Goal: Task Accomplishment & Management: Complete application form

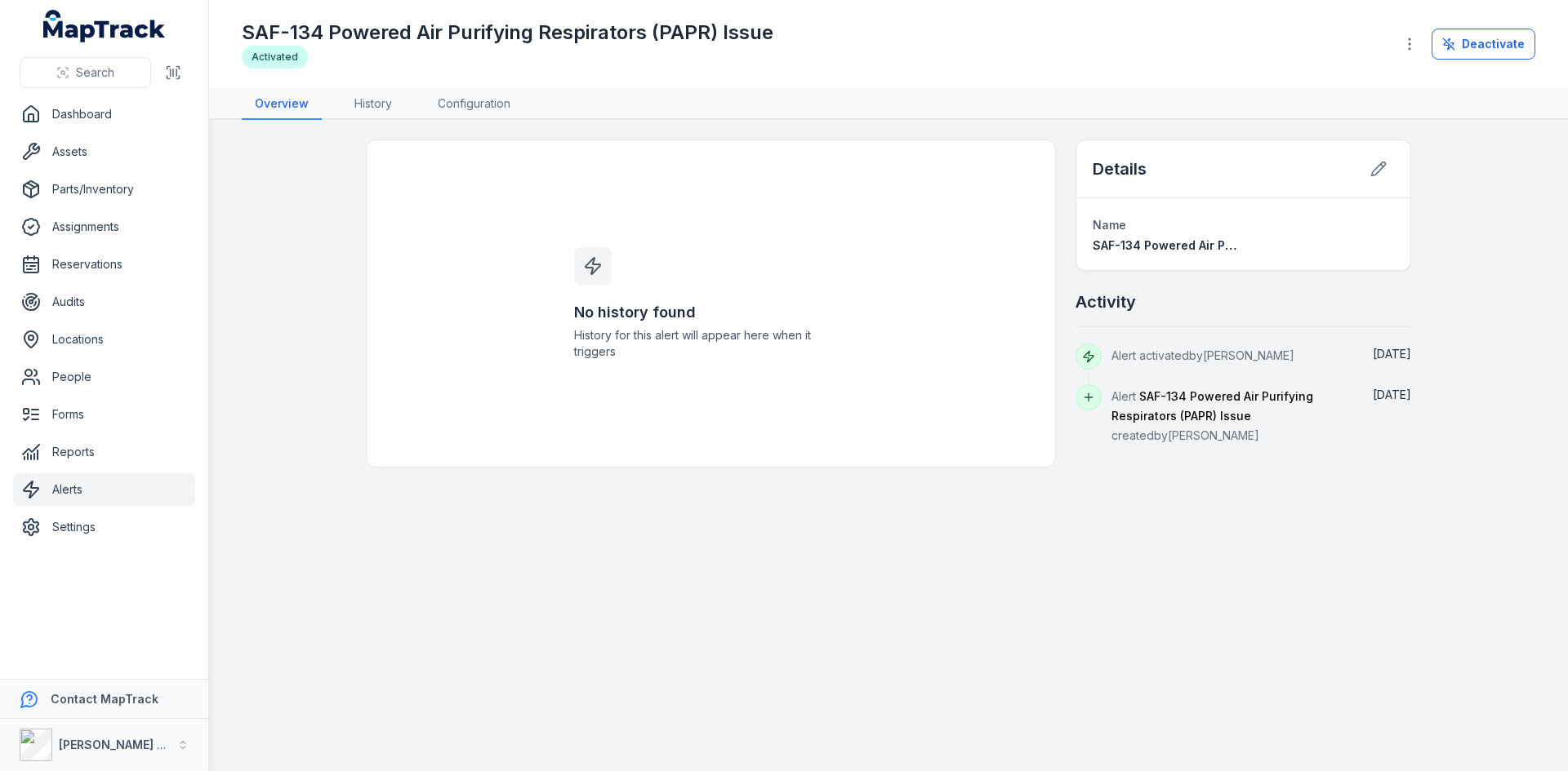
click at [60, 494] on link "Alerts" at bounding box center [104, 490] width 182 height 33
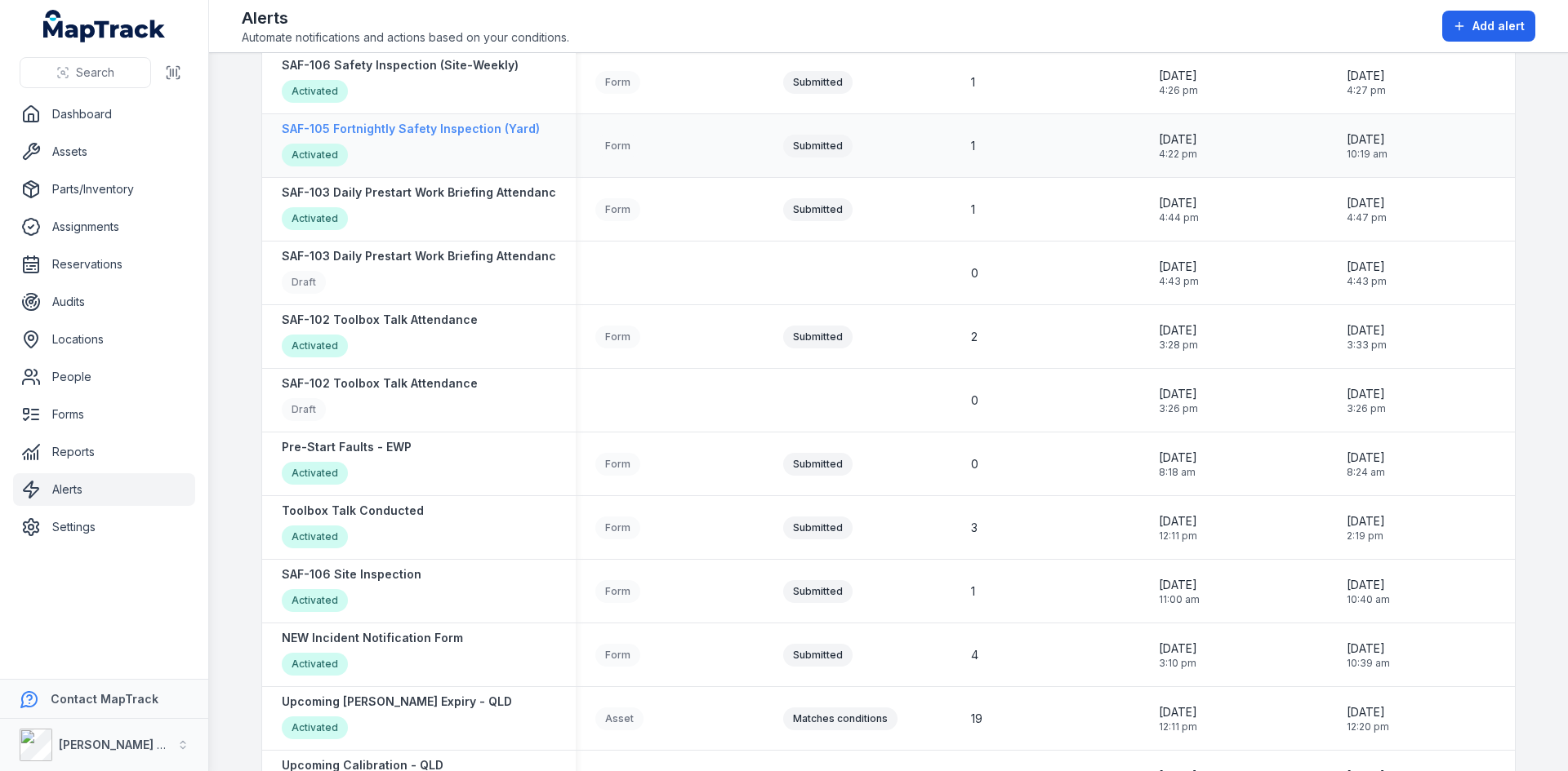
scroll to position [616, 0]
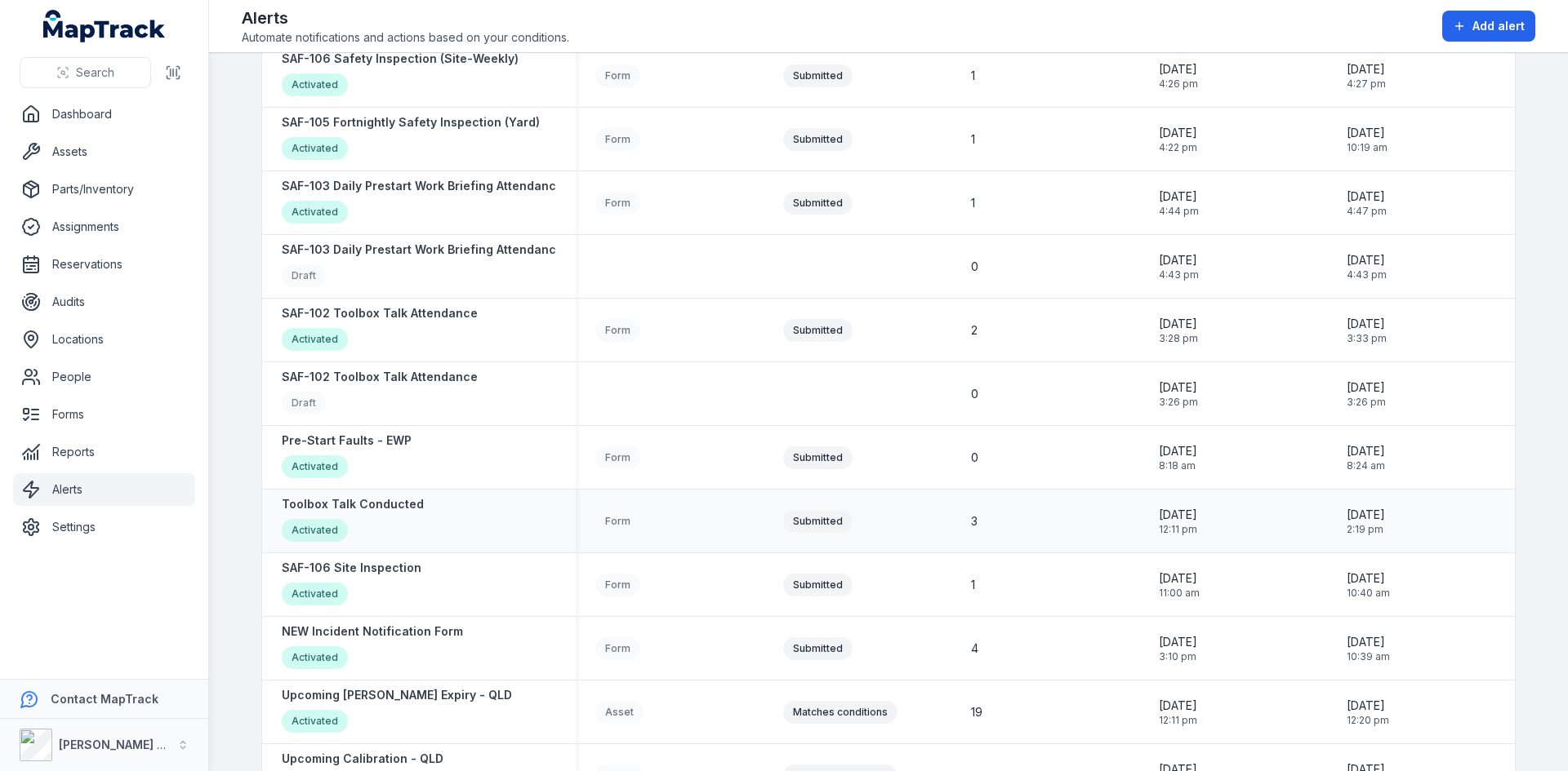
click at [501, 515] on div "Toolbox Talk Conducted Activated" at bounding box center [419, 521] width 274 height 50
click at [385, 517] on div "Toolbox Talk Conducted Activated" at bounding box center [352, 521] width 142 height 50
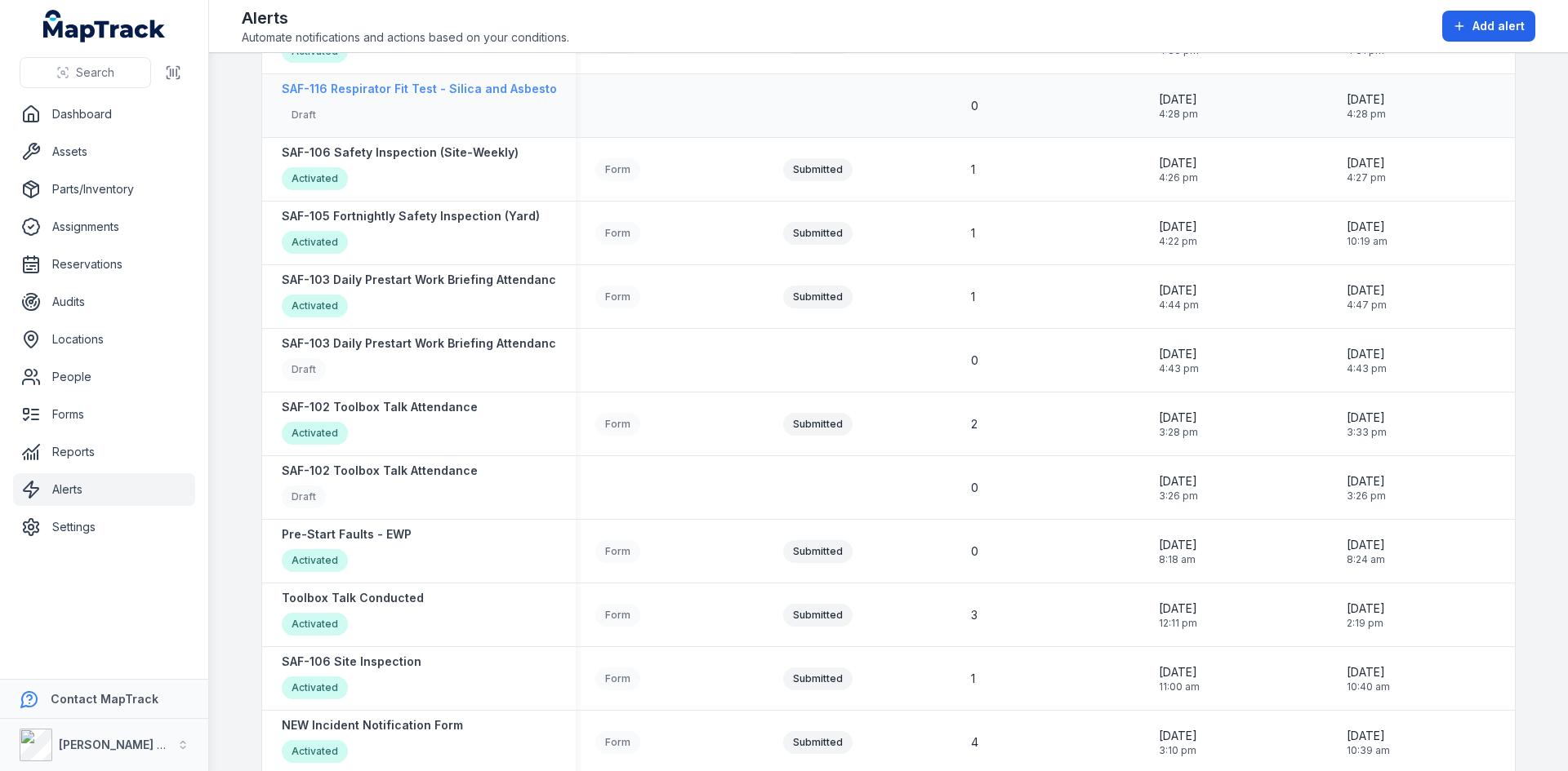
scroll to position [571, 0]
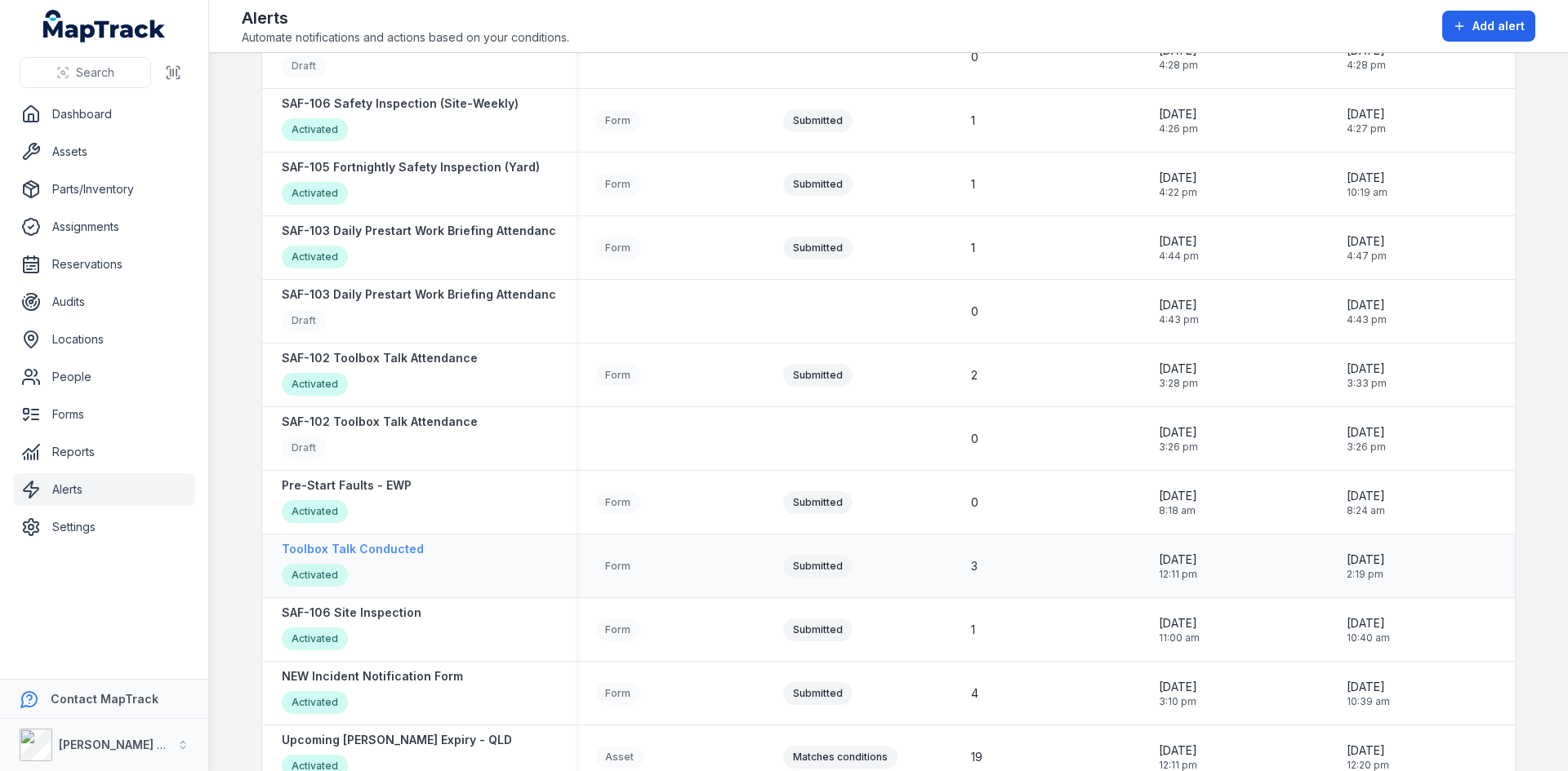
click at [314, 579] on div "Activated" at bounding box center [314, 575] width 66 height 22
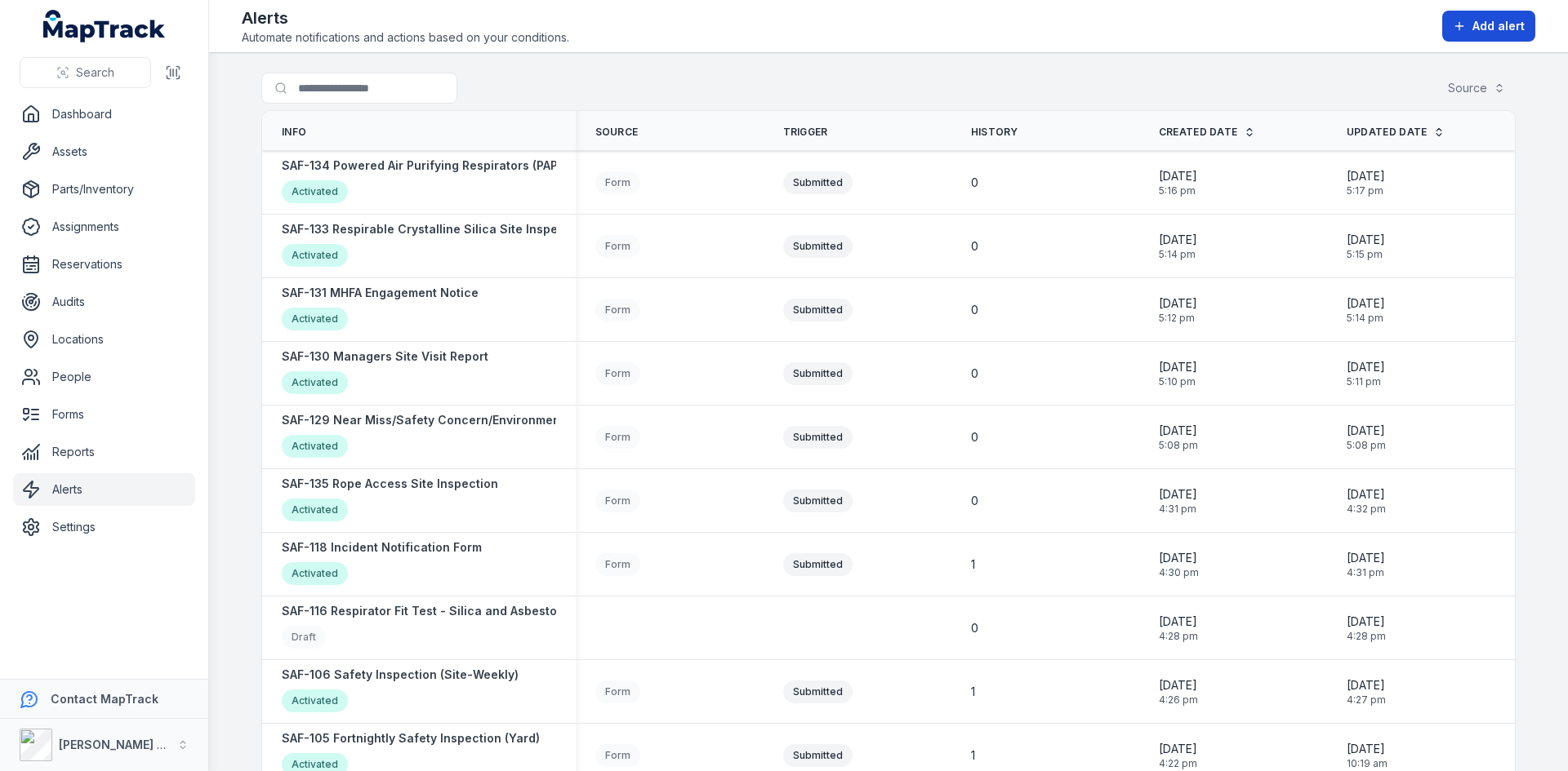
click at [1482, 24] on span "Add alert" at bounding box center [1498, 26] width 53 height 16
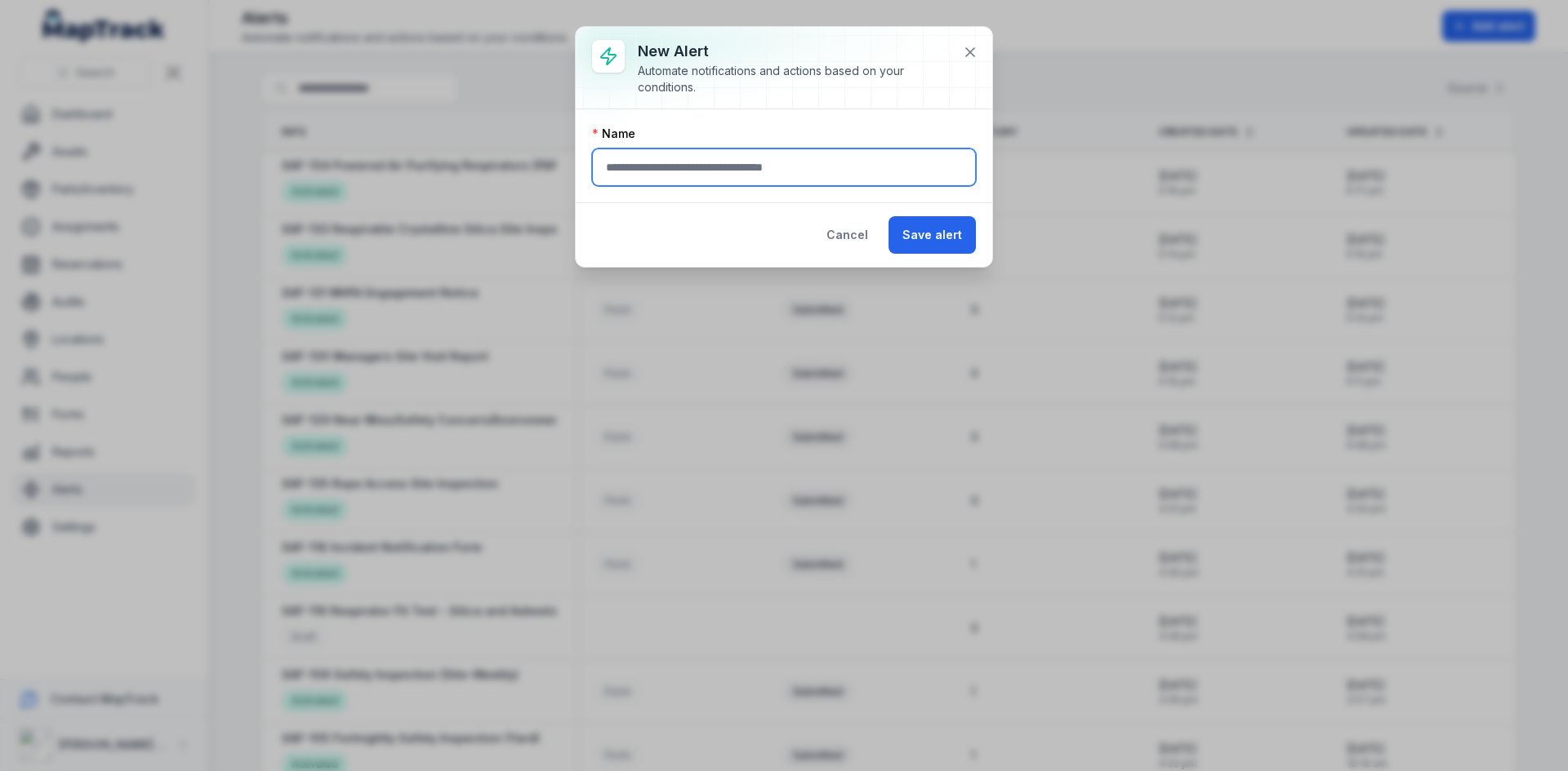
click at [827, 149] on input "text" at bounding box center [784, 167] width 384 height 38
type input "**********"
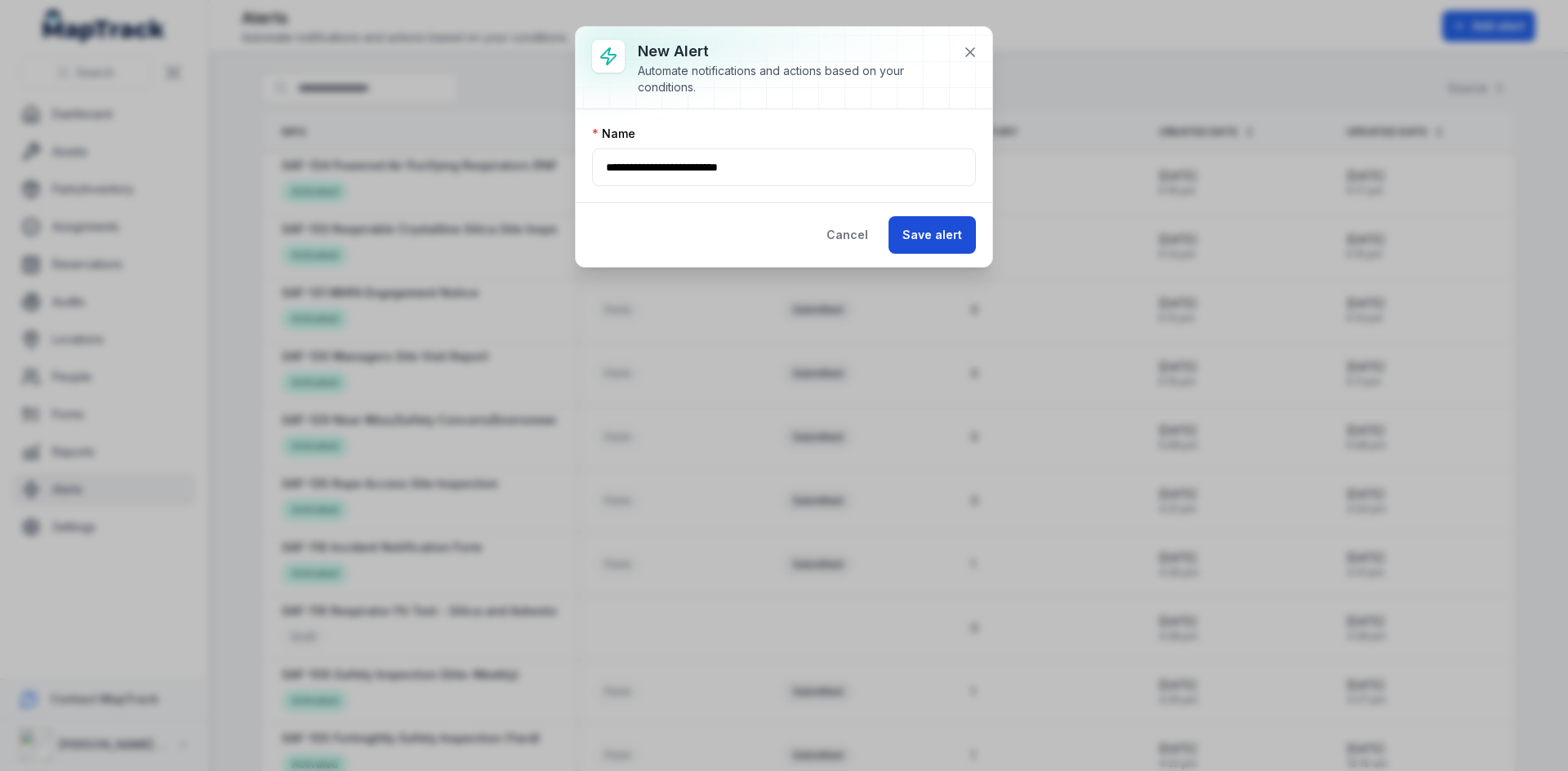
click at [928, 228] on button "Save alert" at bounding box center [931, 235] width 87 height 38
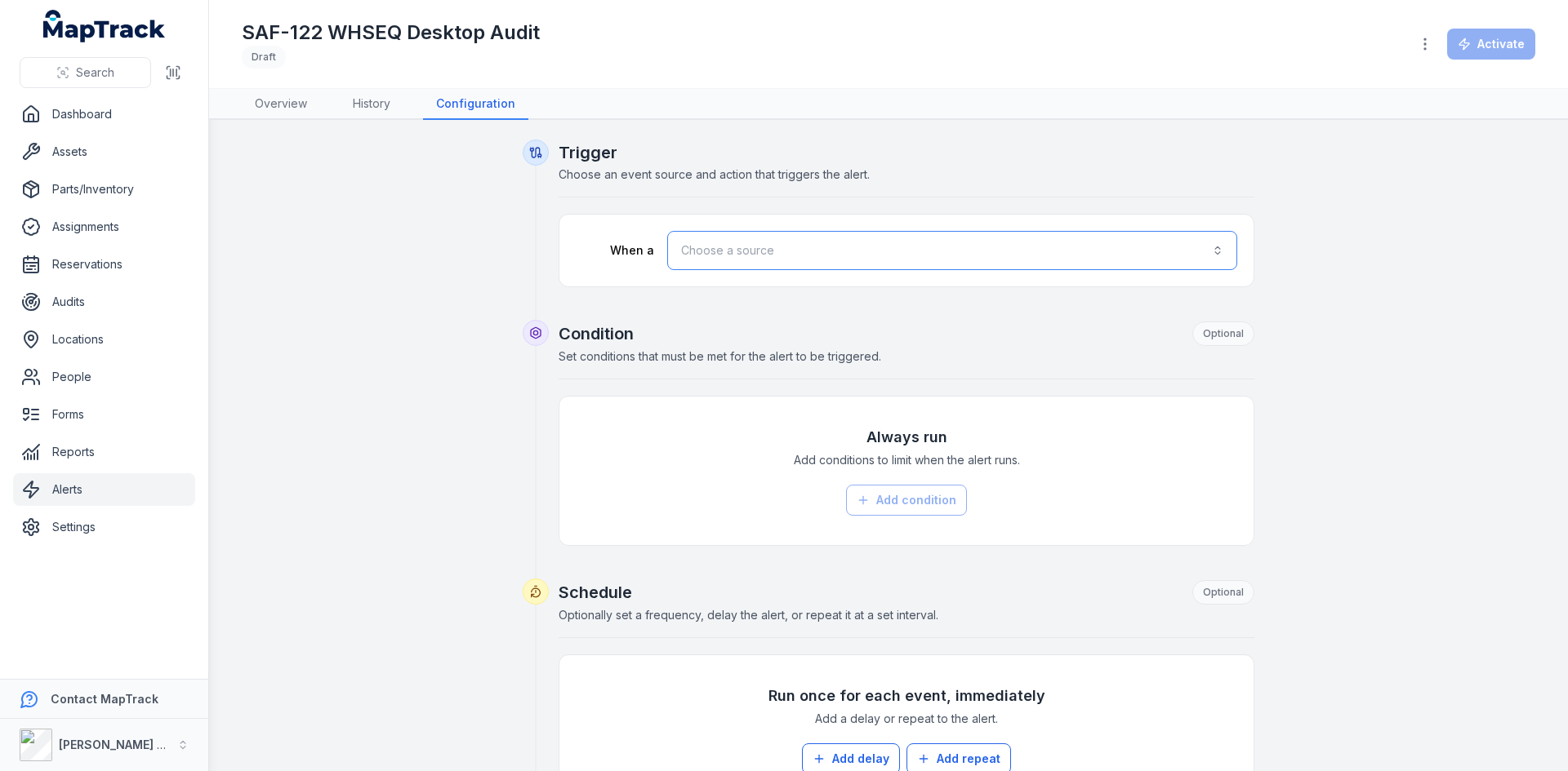
click at [742, 250] on button "Choose a source" at bounding box center [952, 250] width 570 height 39
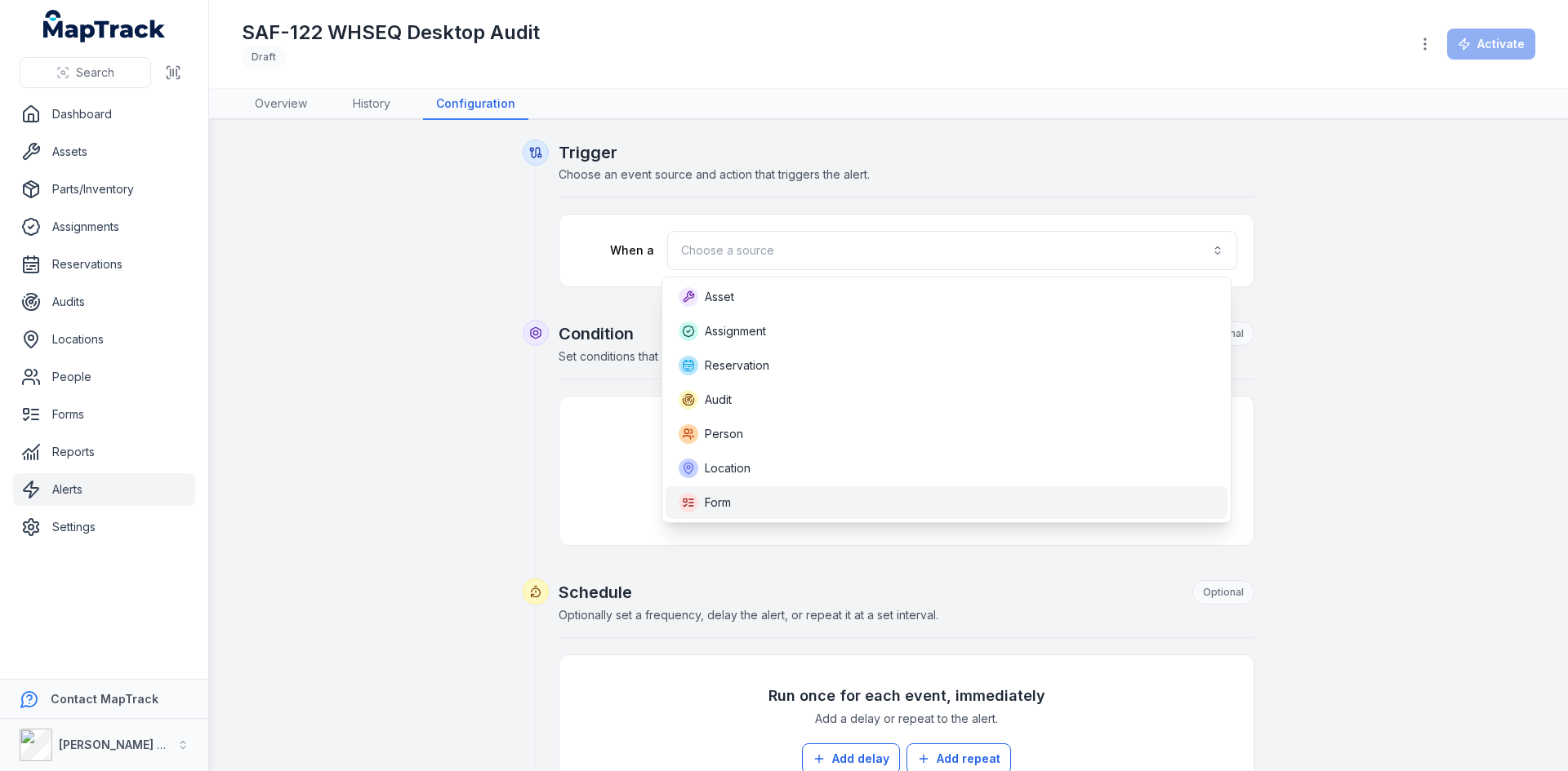
click at [748, 511] on div "Form" at bounding box center [946, 502] width 536 height 20
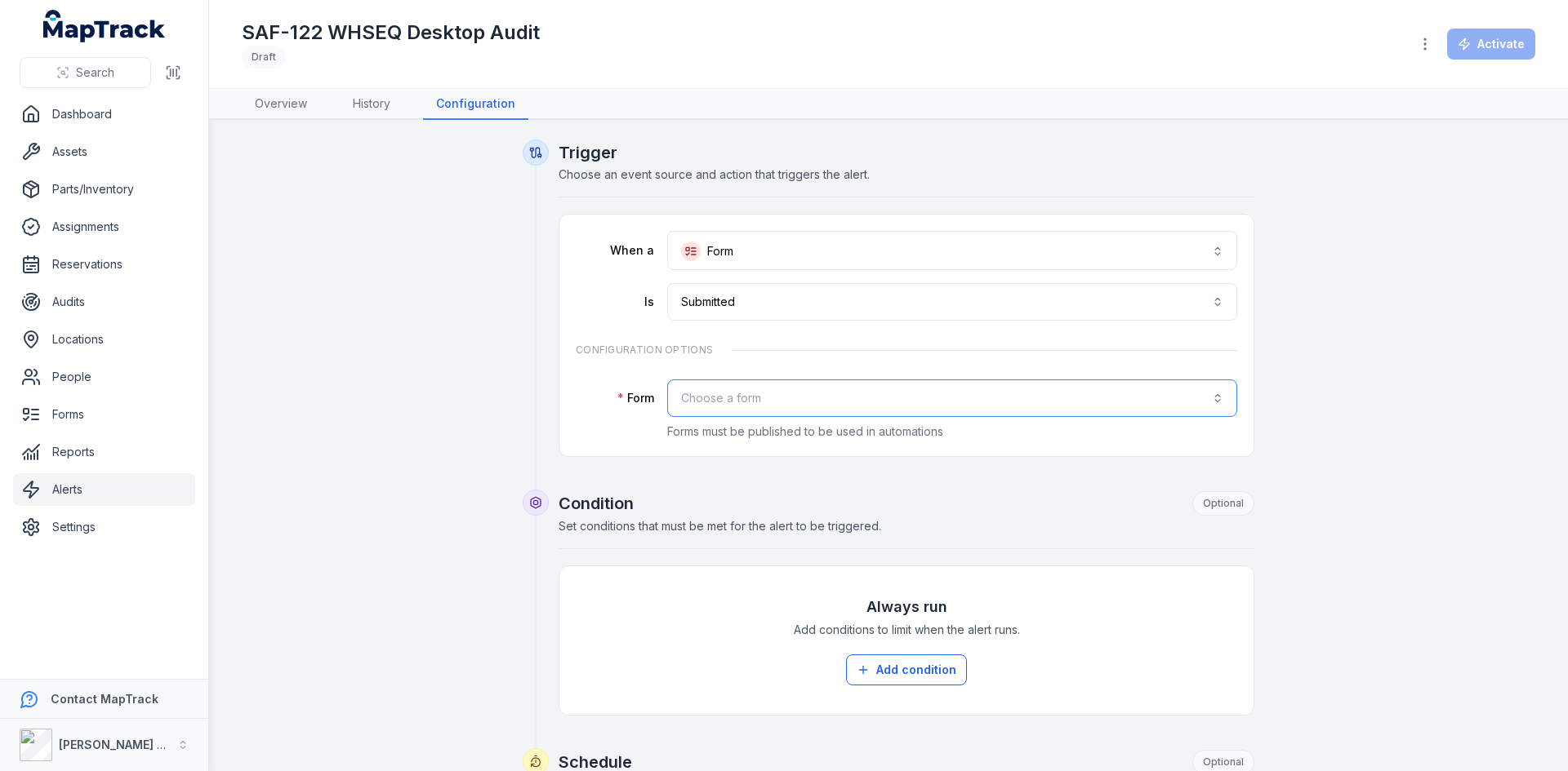
click at [754, 397] on button "Choose a form" at bounding box center [952, 398] width 570 height 38
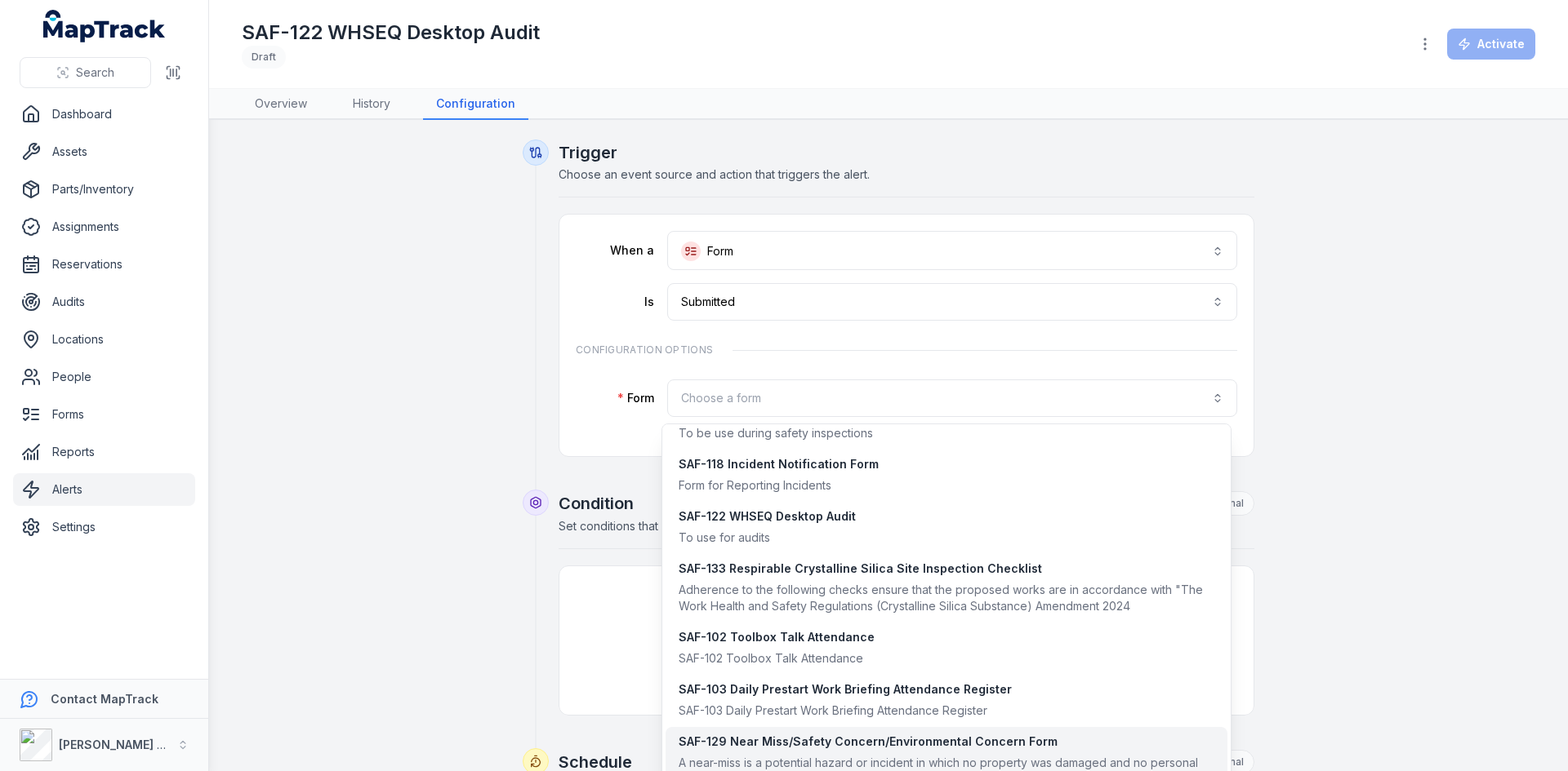
scroll to position [1576, 0]
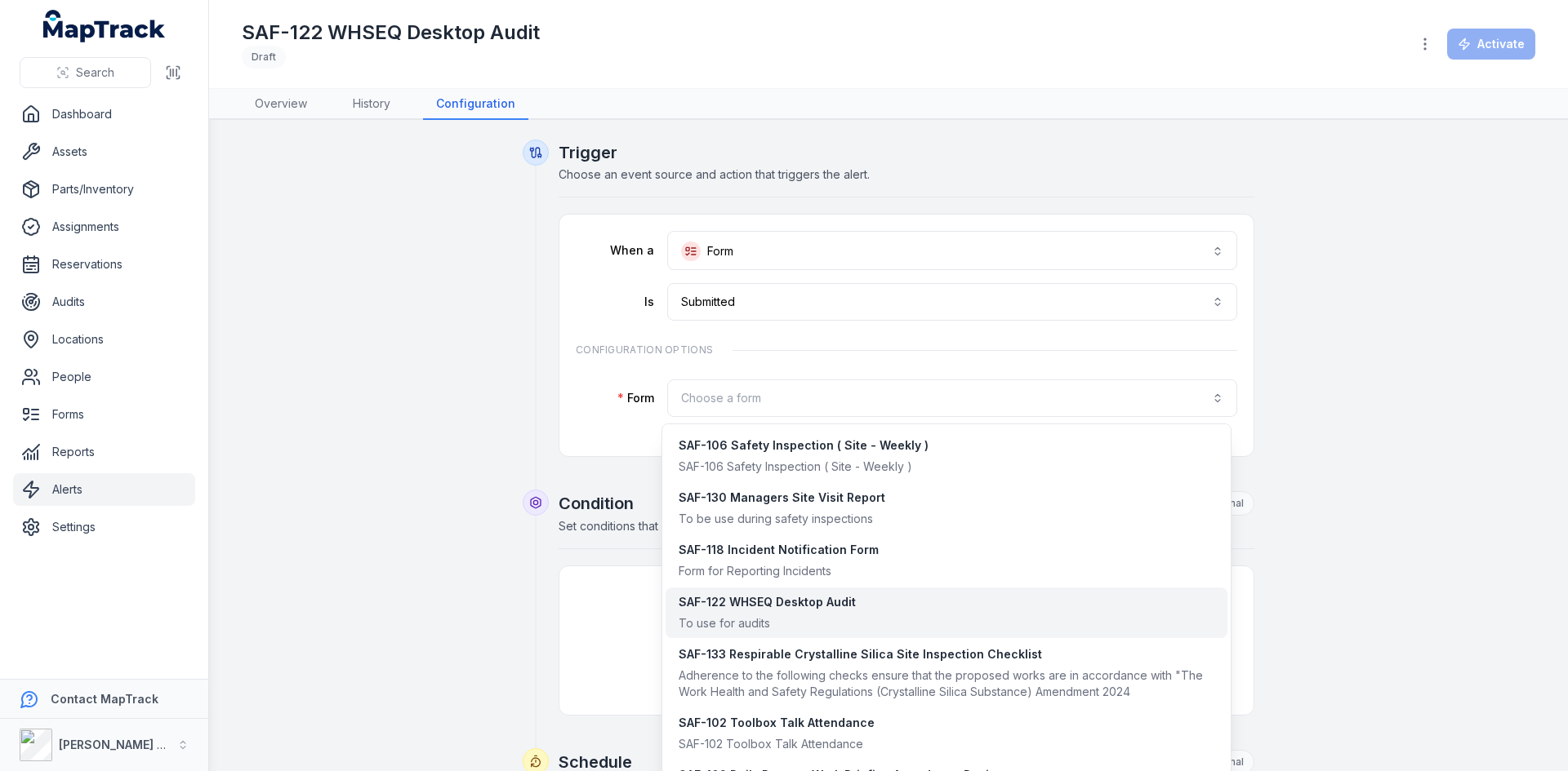
click at [783, 617] on div "To use for audits" at bounding box center [766, 623] width 177 height 16
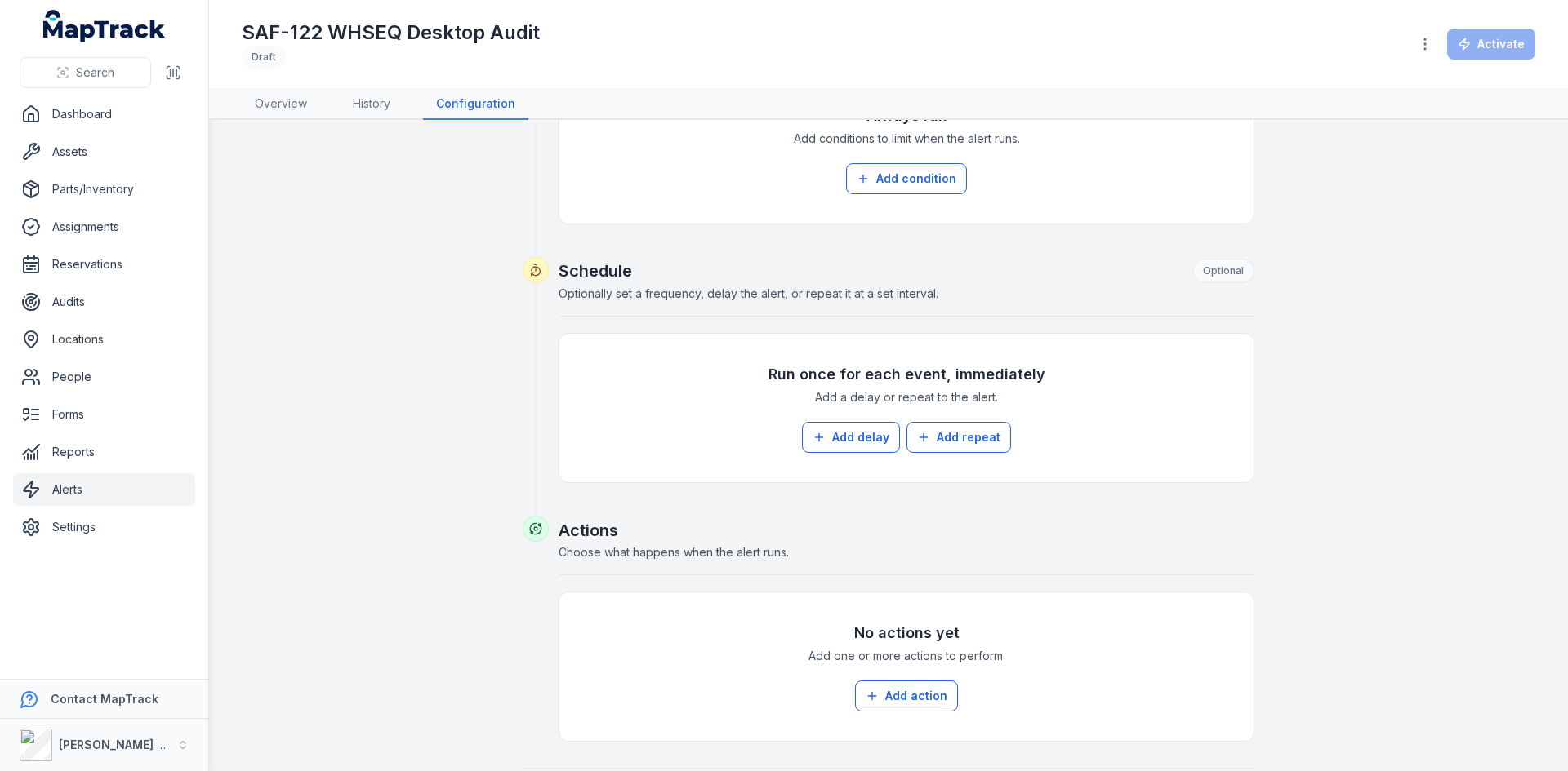
scroll to position [553, 0]
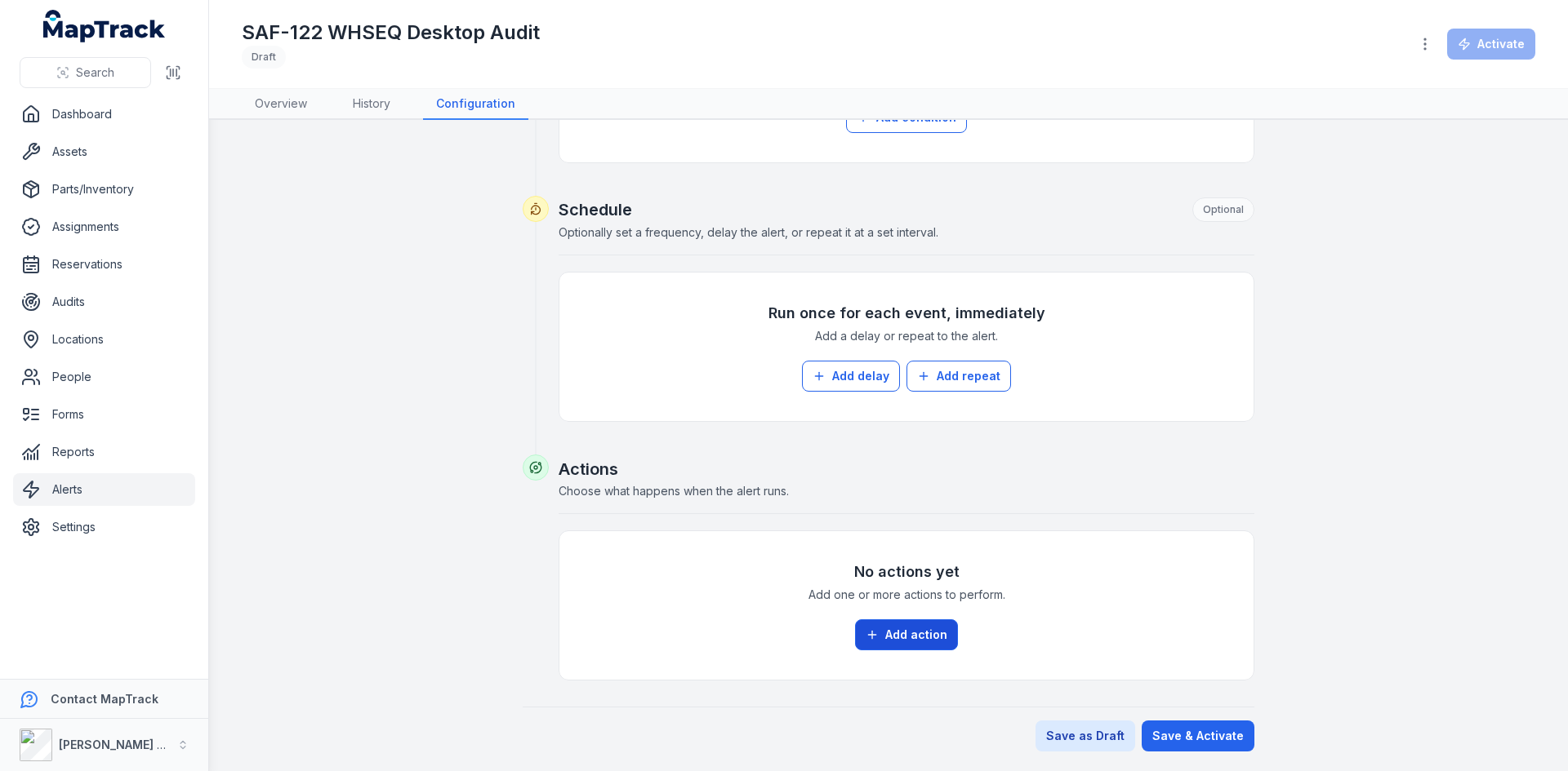
click at [905, 623] on button "Add action" at bounding box center [906, 635] width 103 height 31
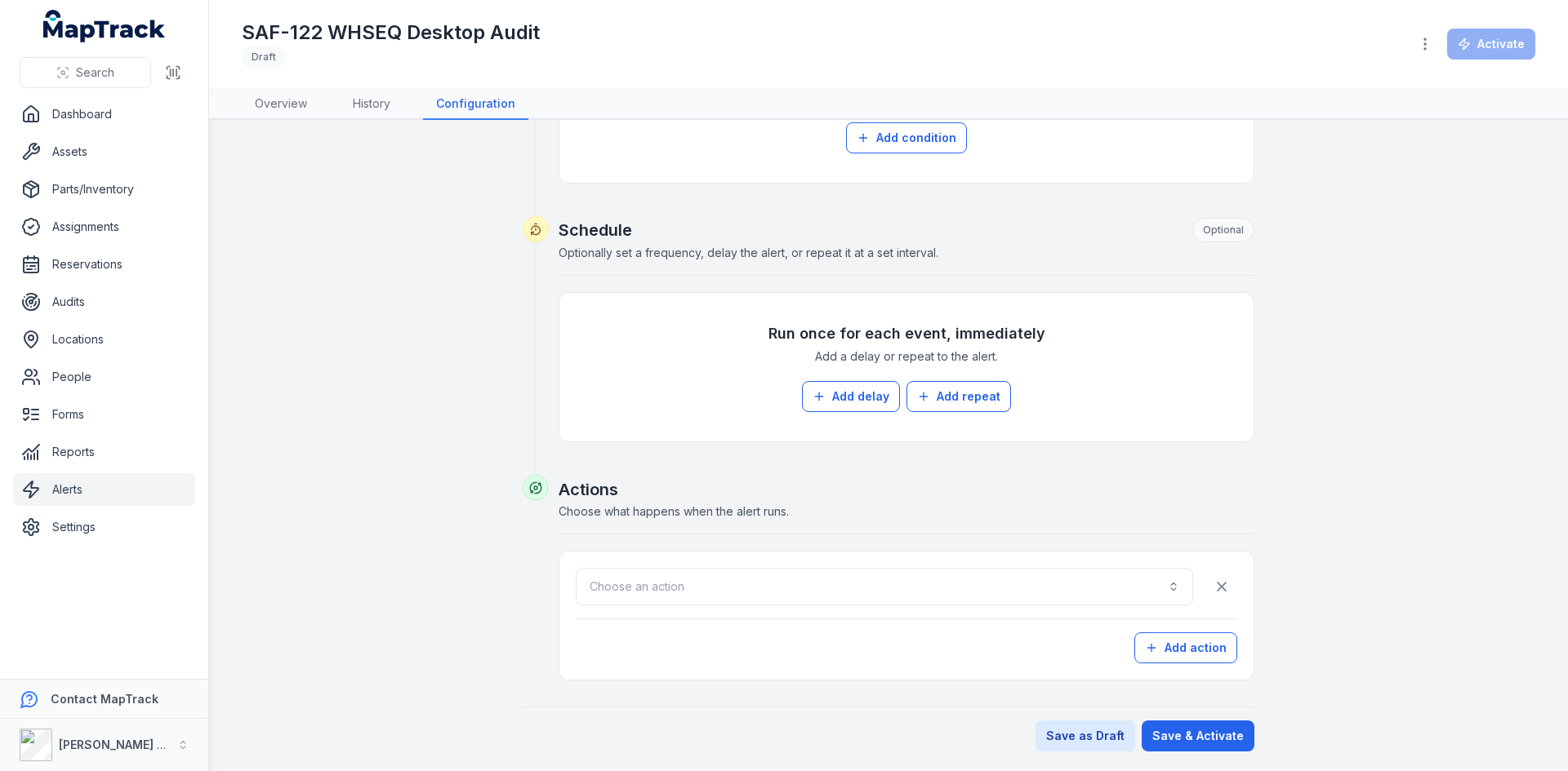
scroll to position [532, 0]
click at [891, 590] on button "Choose an action" at bounding box center [884, 587] width 617 height 38
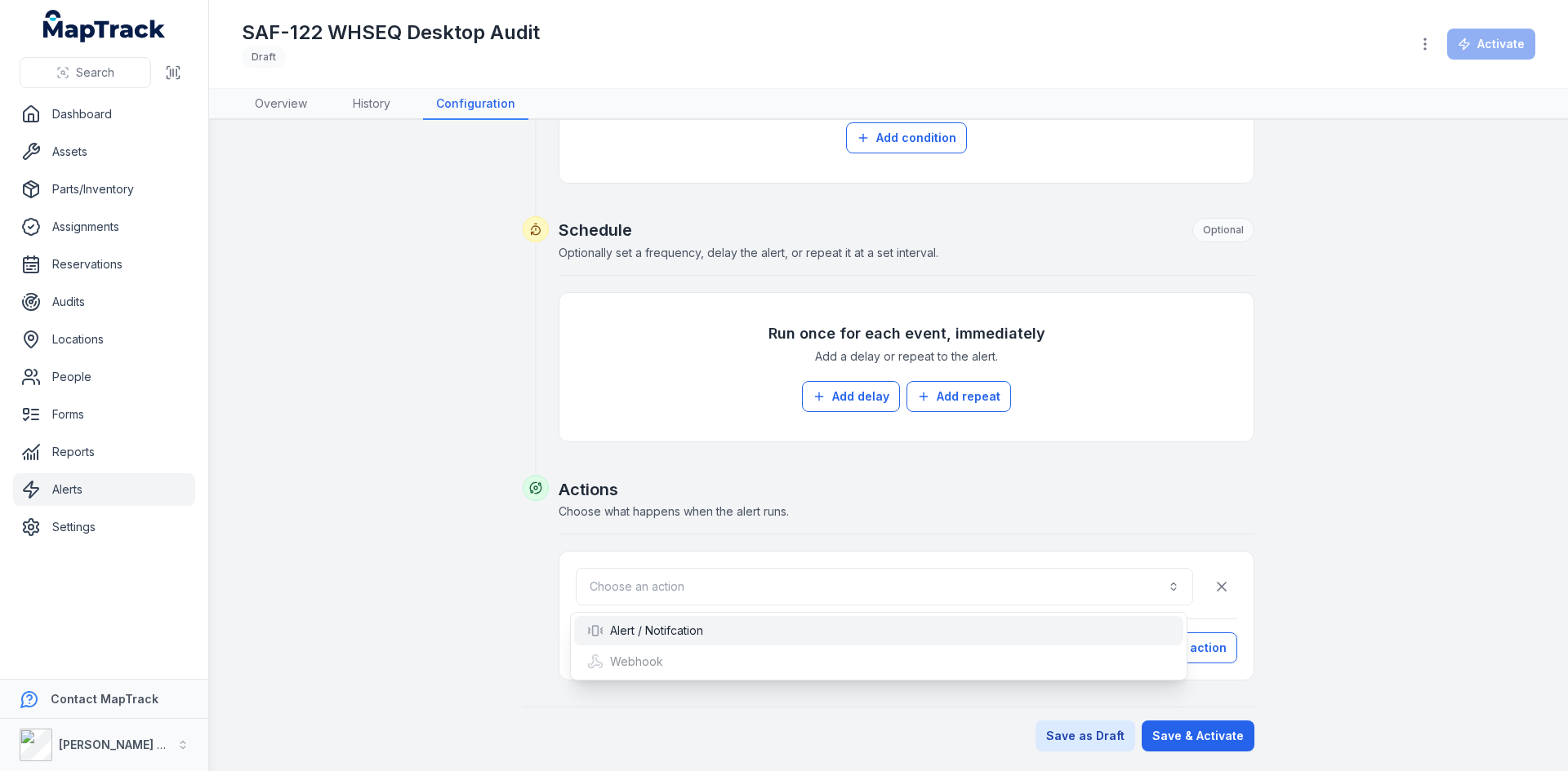
click at [735, 637] on div "Alert / Notifcation" at bounding box center [878, 630] width 583 height 16
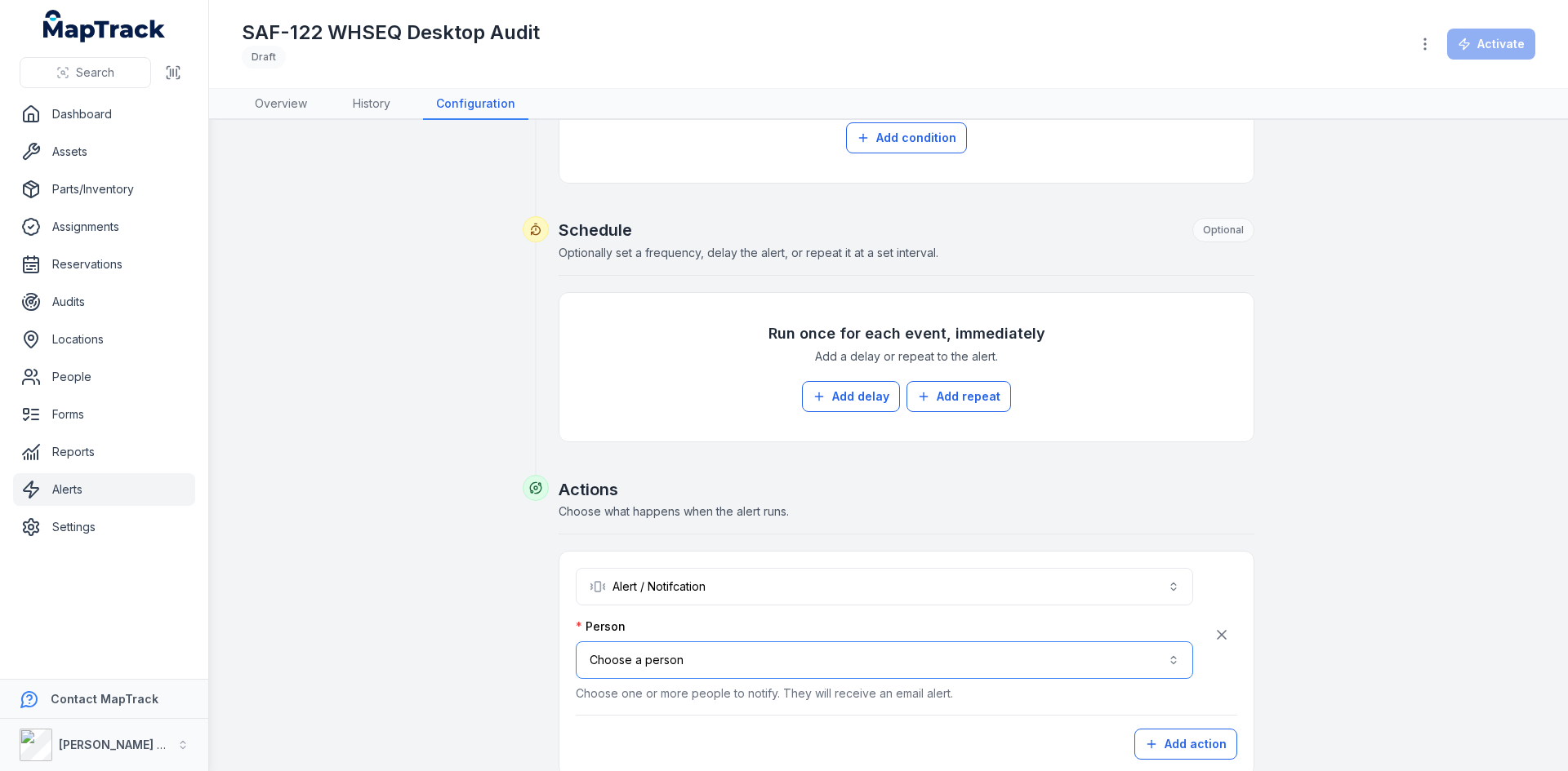
click at [714, 668] on button "Choose a person" at bounding box center [884, 661] width 617 height 38
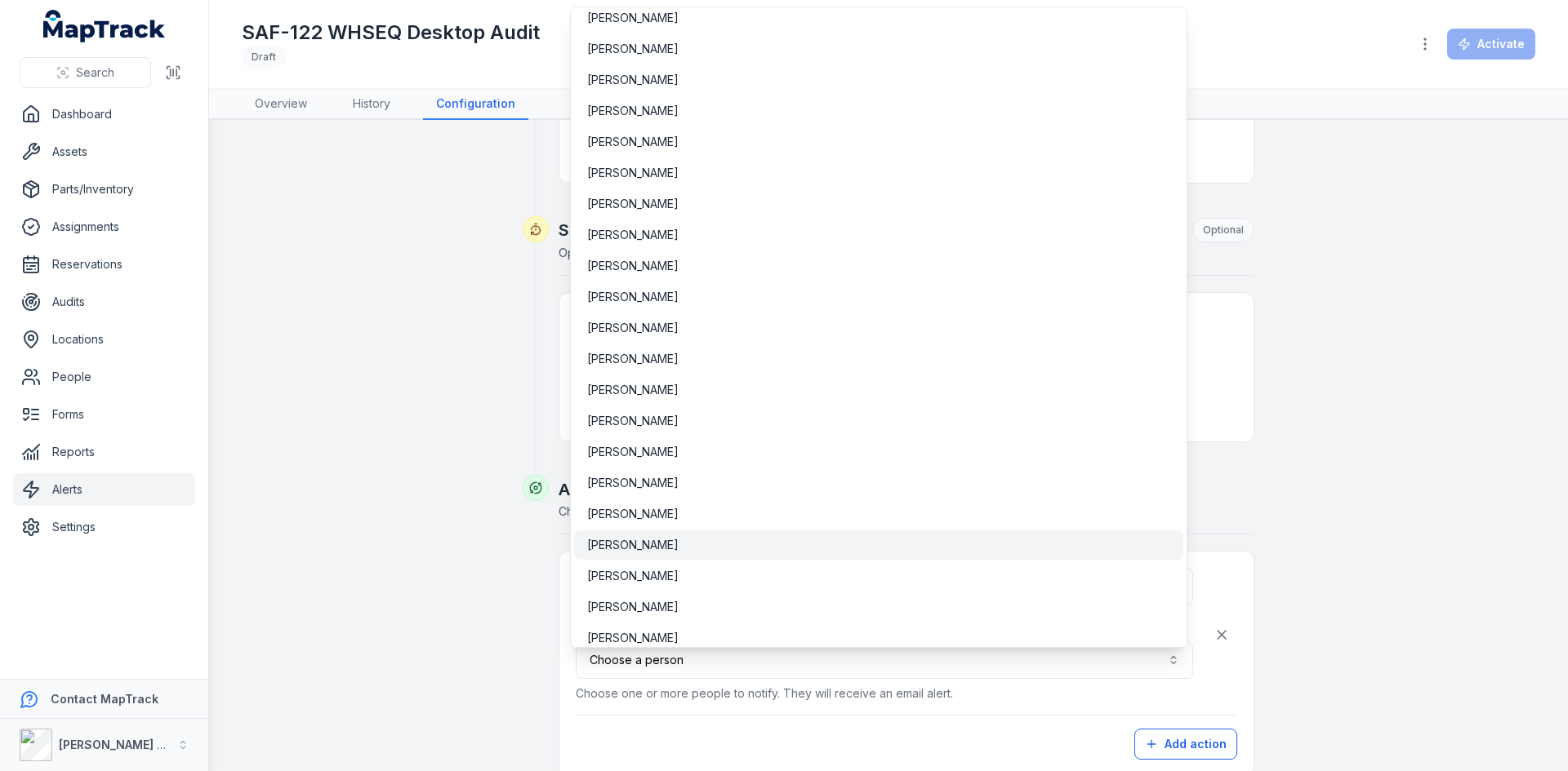
scroll to position [6113, 0]
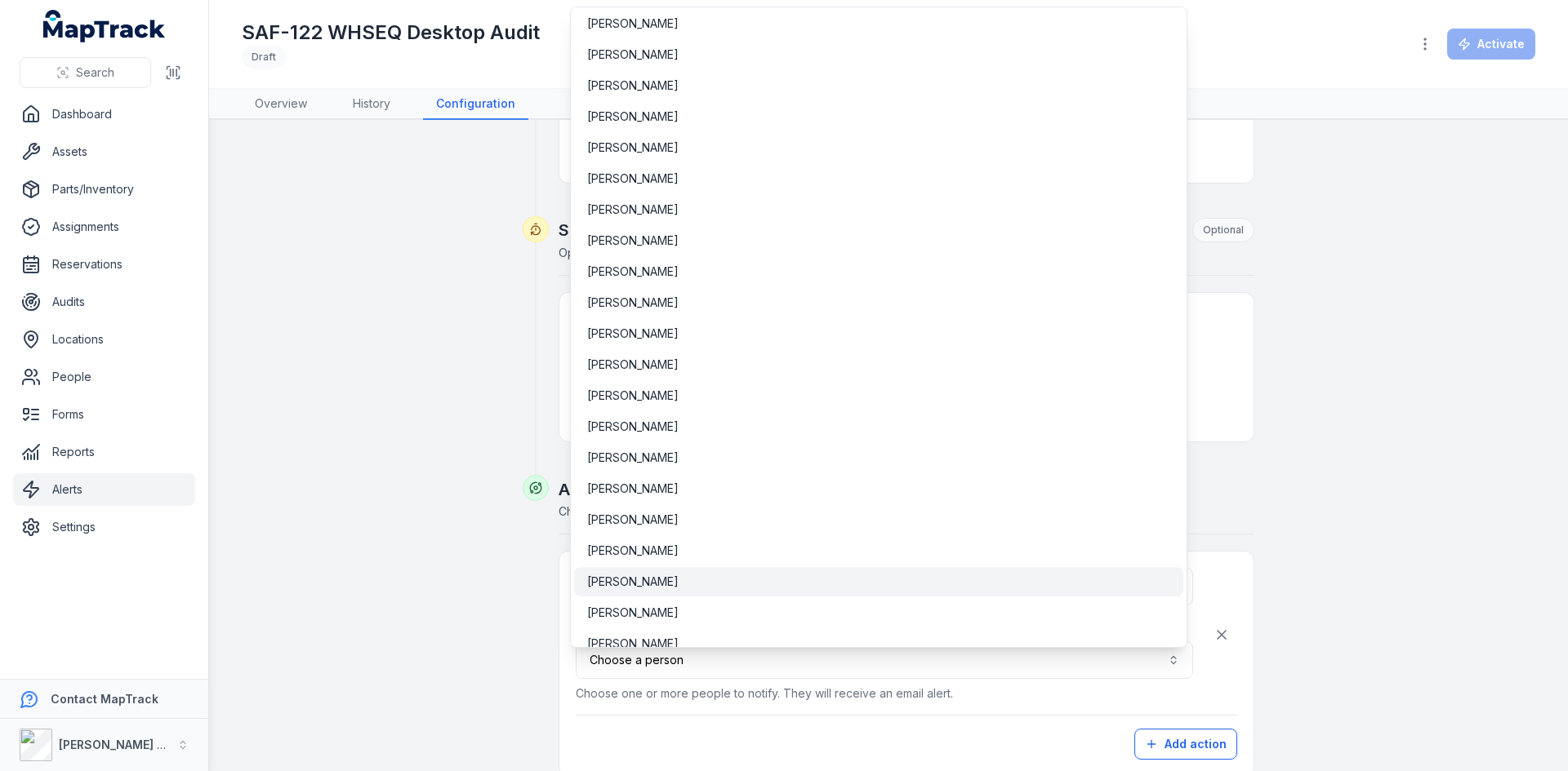
click at [667, 586] on div "[PERSON_NAME]" at bounding box center [878, 581] width 583 height 16
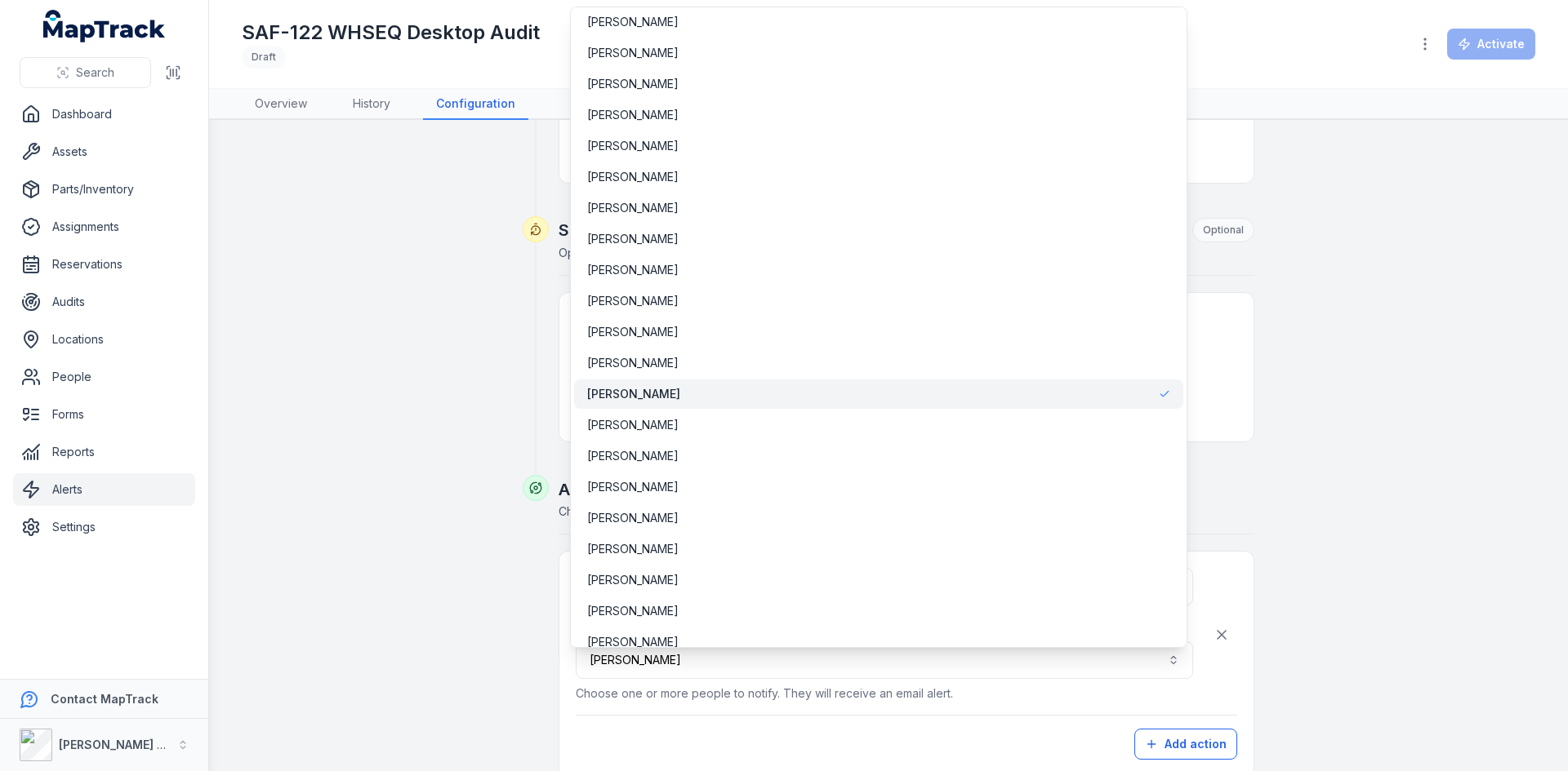
scroll to position [6358, 0]
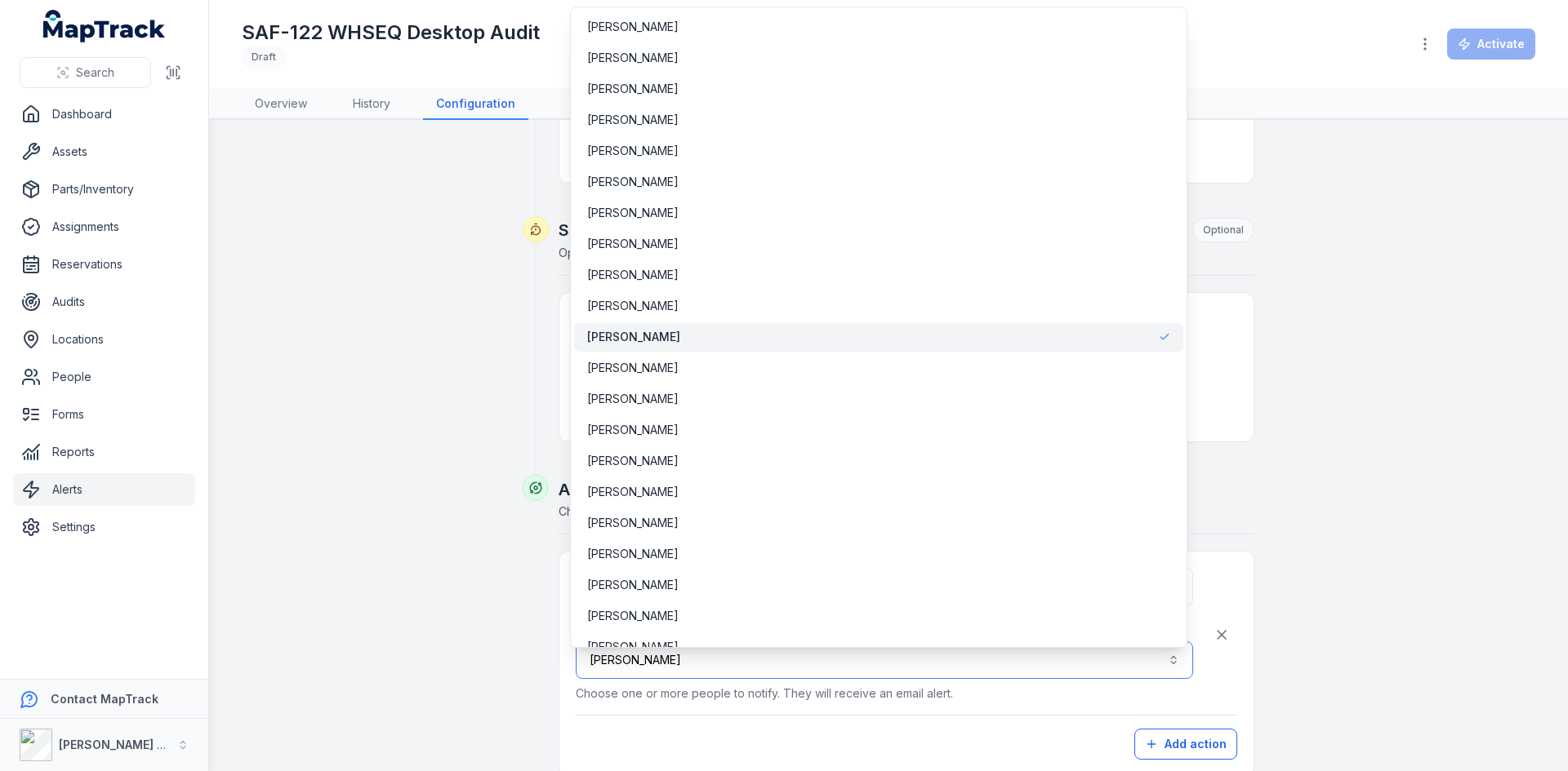
click at [712, 660] on button "**********" at bounding box center [884, 661] width 617 height 38
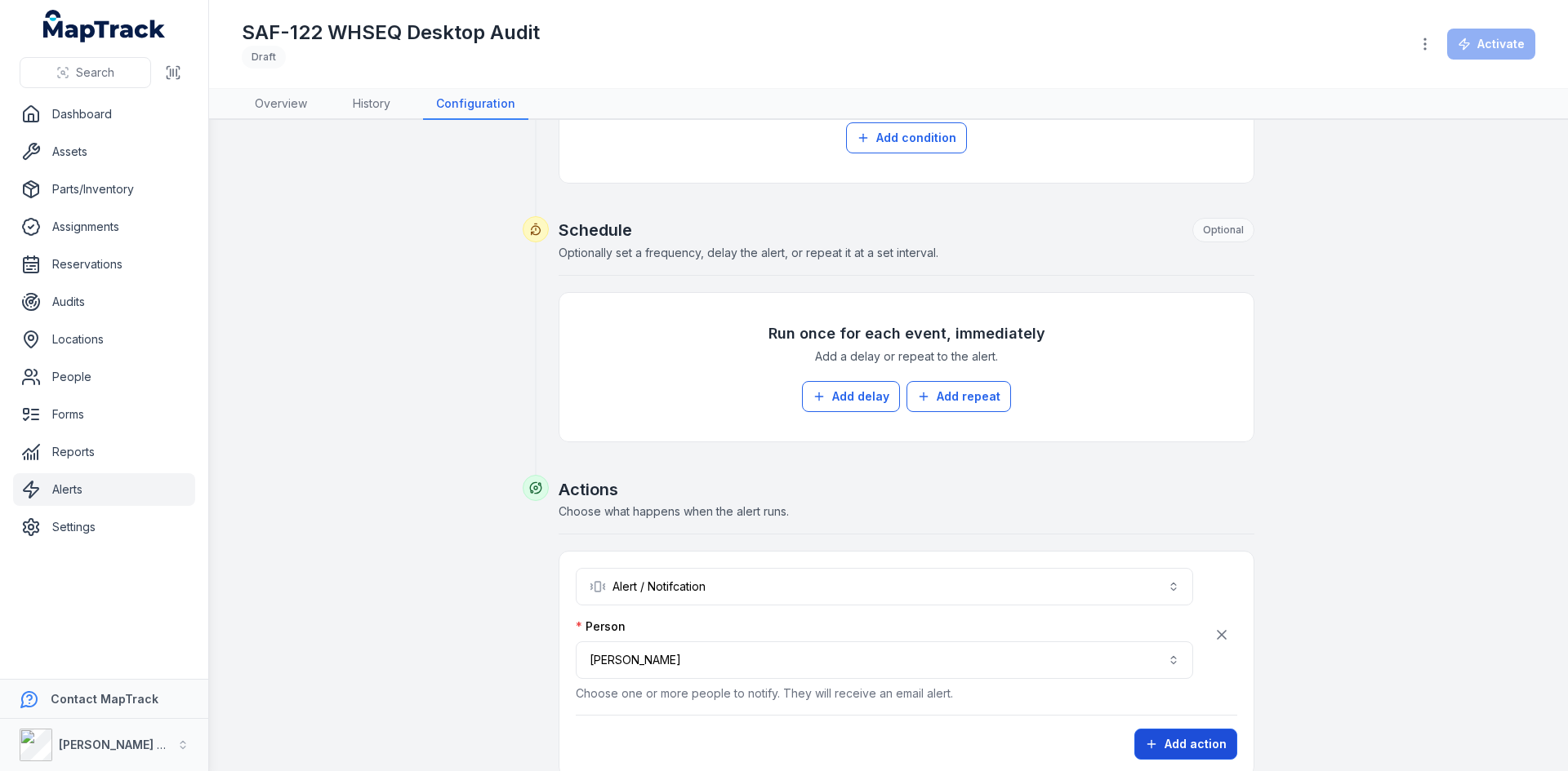
click at [1158, 742] on button "Add action" at bounding box center [1185, 744] width 103 height 31
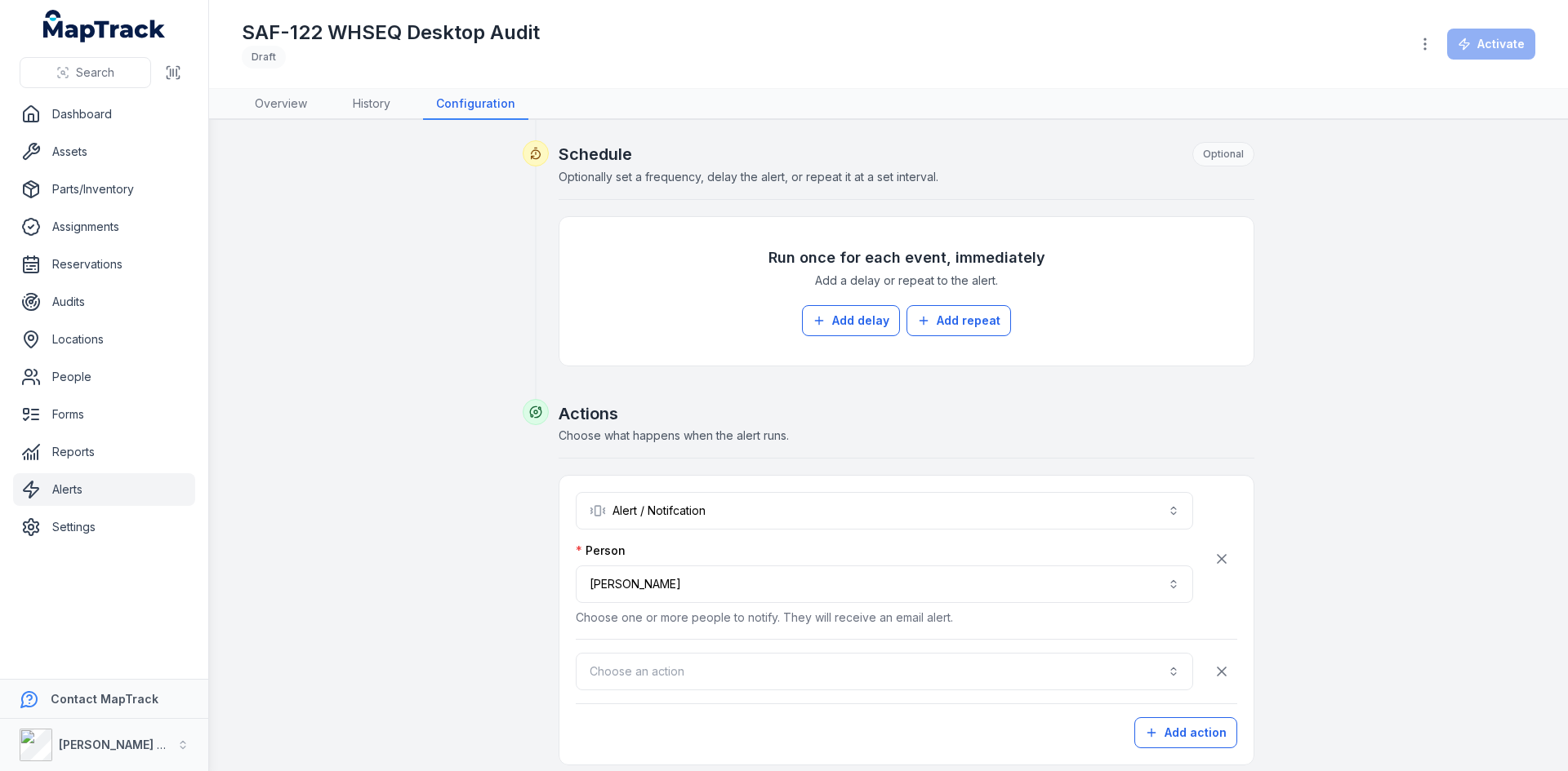
scroll to position [693, 0]
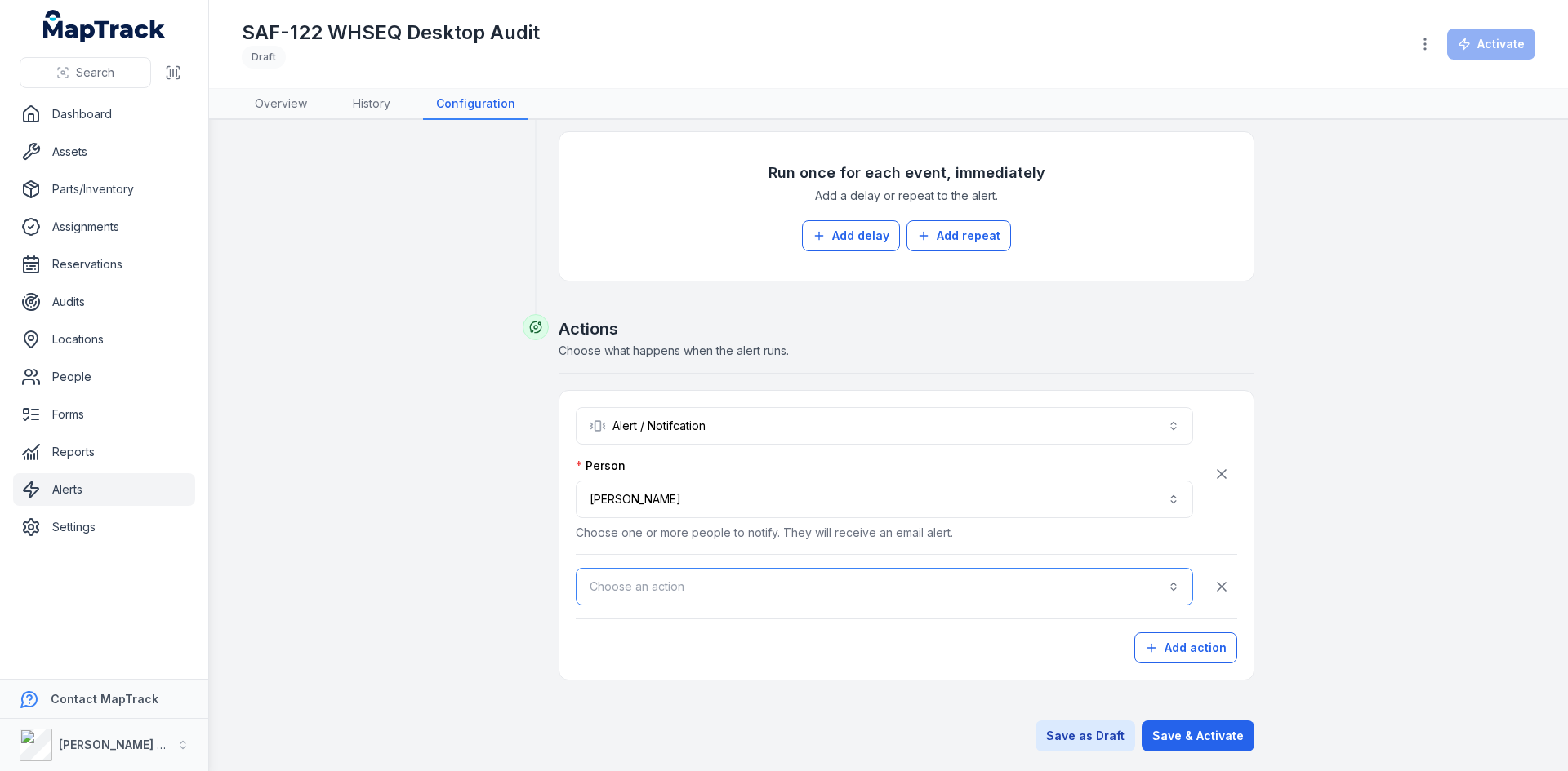
click at [675, 586] on button "Choose an action" at bounding box center [884, 587] width 617 height 38
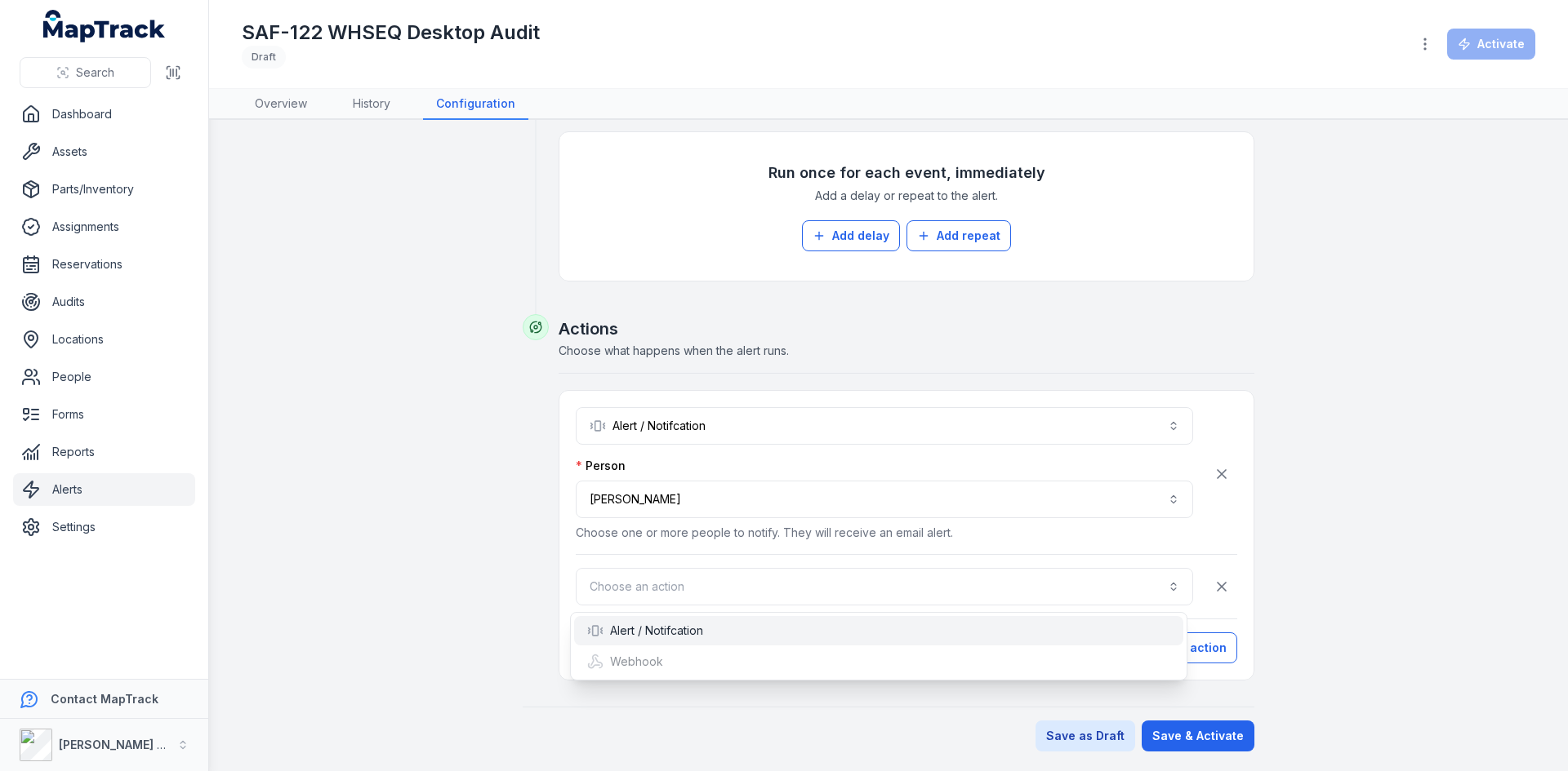
click at [660, 620] on div "Alert / Notifcation" at bounding box center [878, 630] width 609 height 29
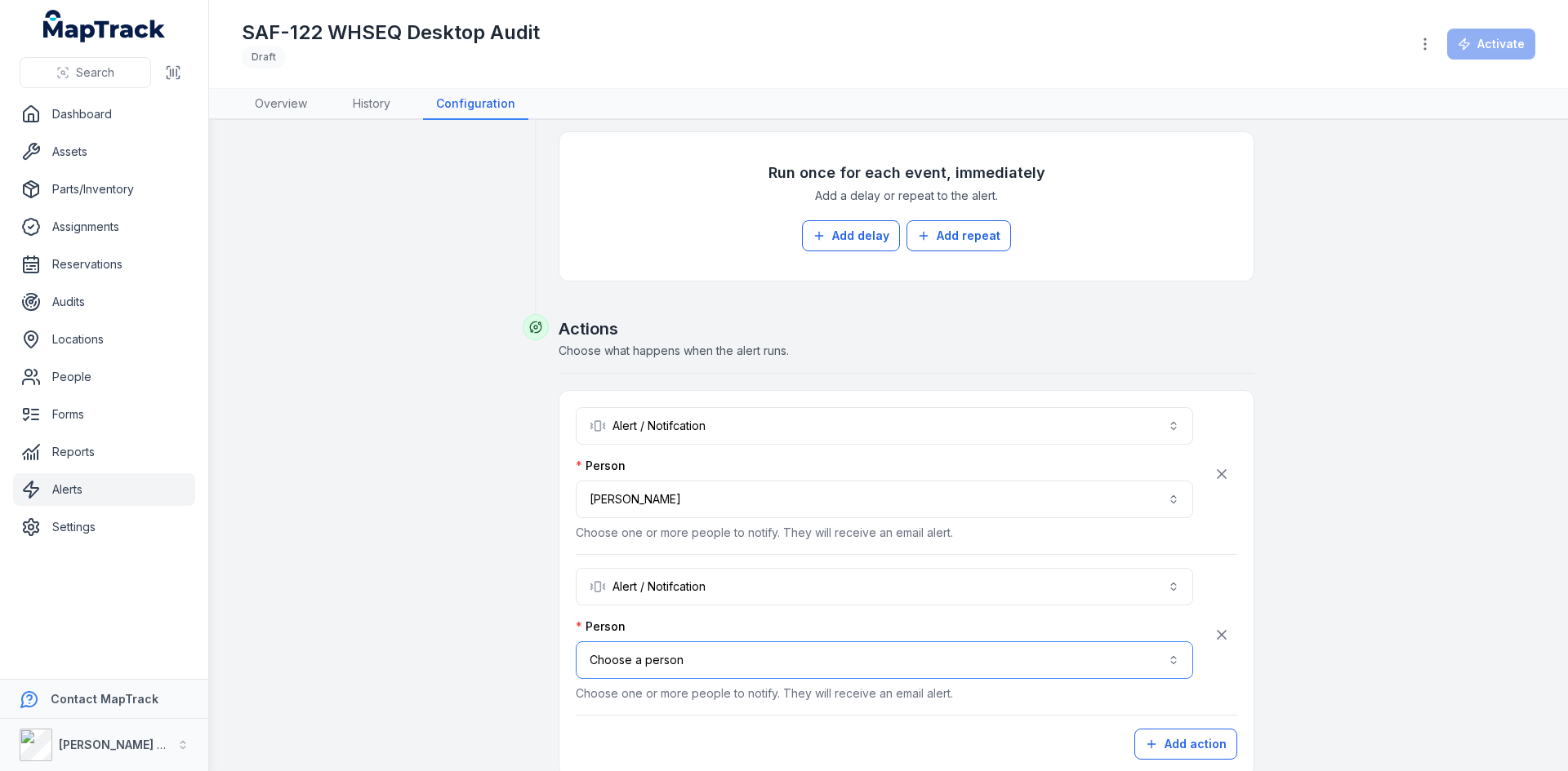
click at [670, 668] on button "Choose a person" at bounding box center [884, 661] width 617 height 38
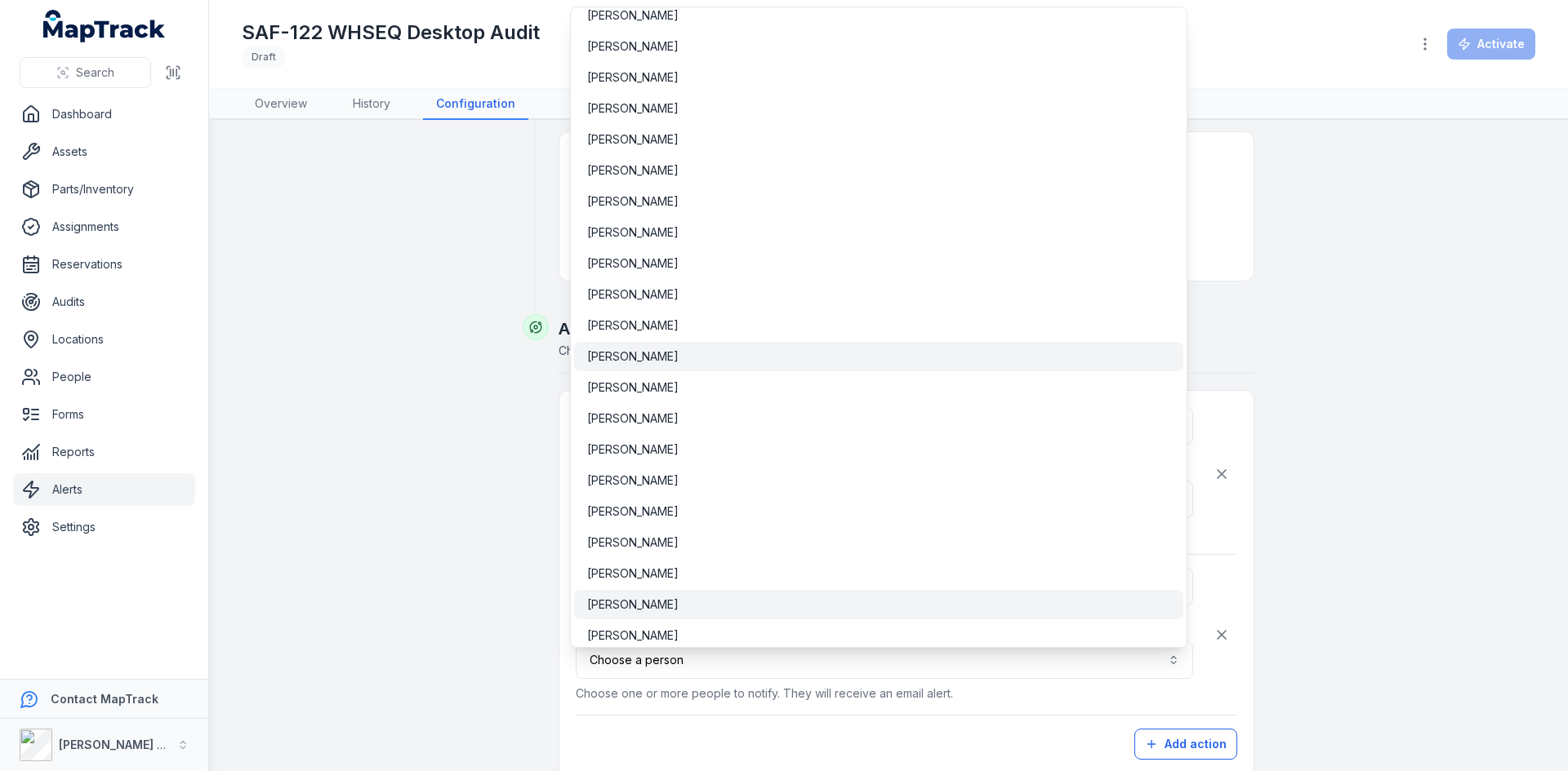
scroll to position [714, 0]
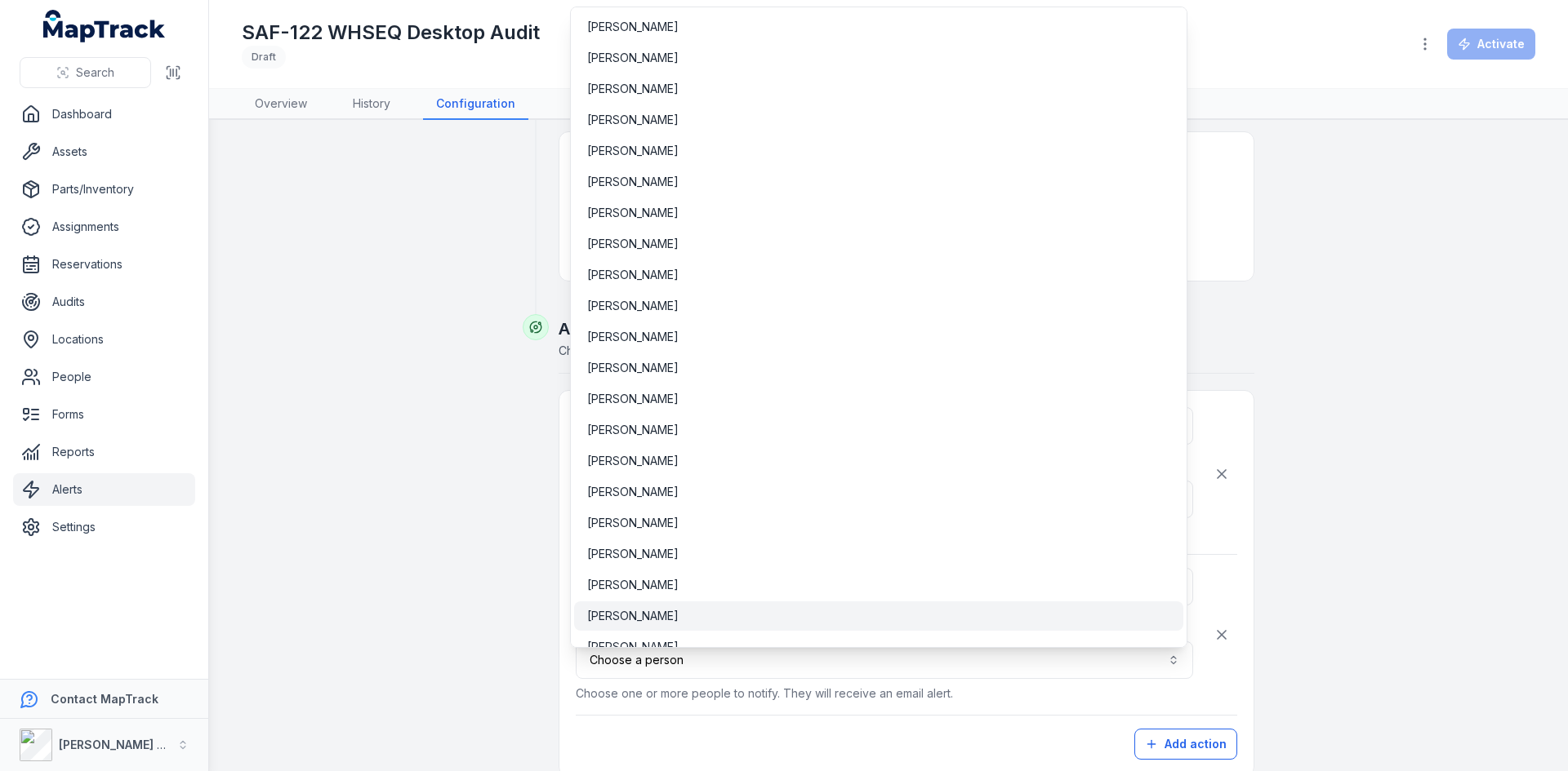
click at [657, 613] on span "[PERSON_NAME]" at bounding box center [633, 616] width 91 height 16
click at [670, 703] on div "**********" at bounding box center [906, 583] width 661 height 353
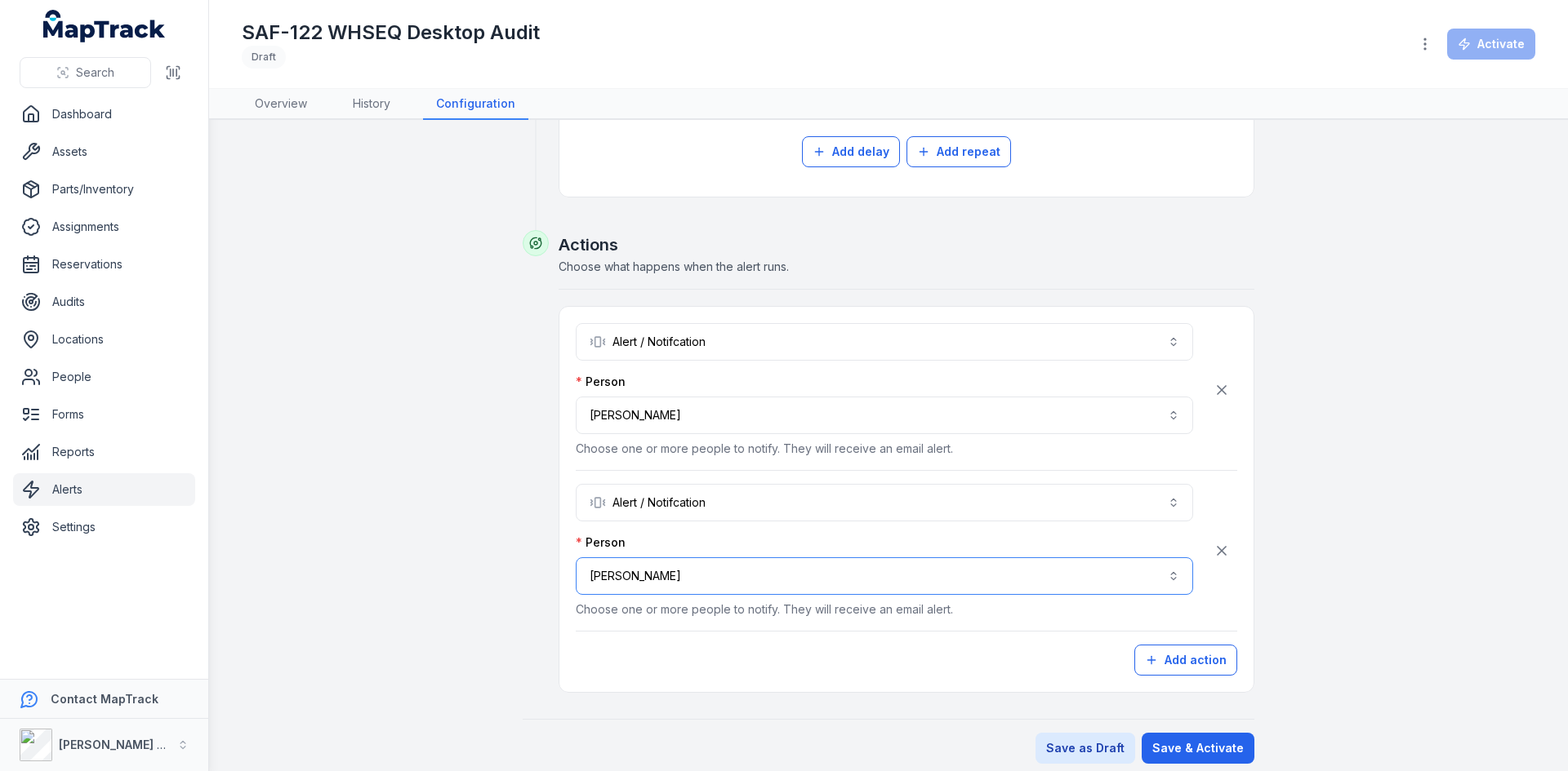
scroll to position [789, 0]
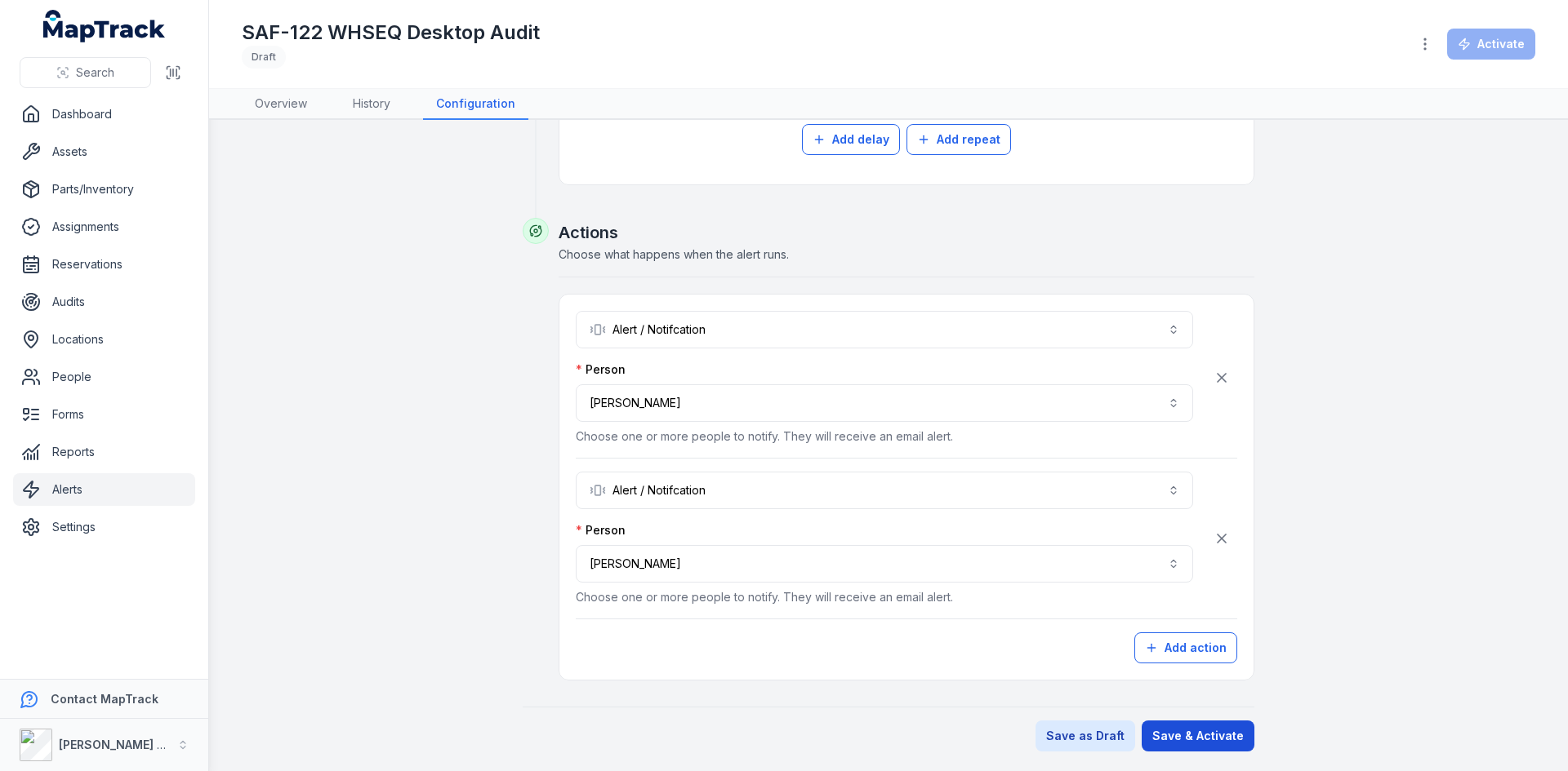
click at [1177, 741] on button "Save & Activate" at bounding box center [1198, 736] width 113 height 31
